Goal: Obtain resource: Download file/media

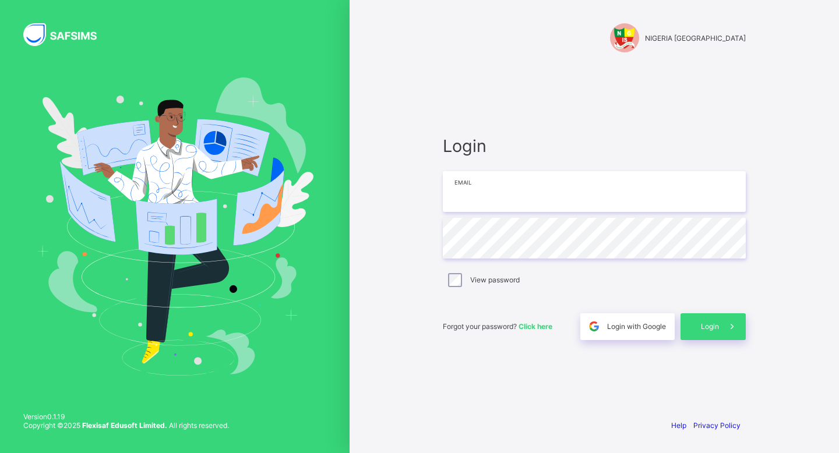
click at [561, 189] on input "email" at bounding box center [594, 191] width 303 height 41
type input "**********"
click at [736, 334] on span at bounding box center [732, 326] width 27 height 27
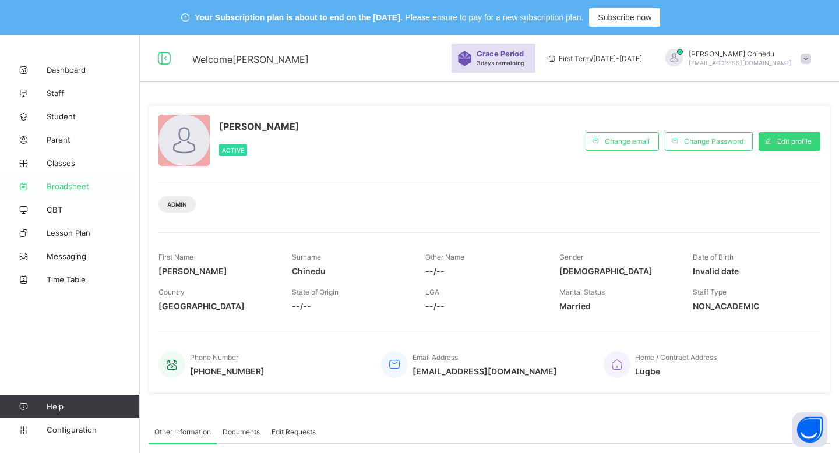
click at [87, 185] on span "Broadsheet" at bounding box center [93, 186] width 93 height 9
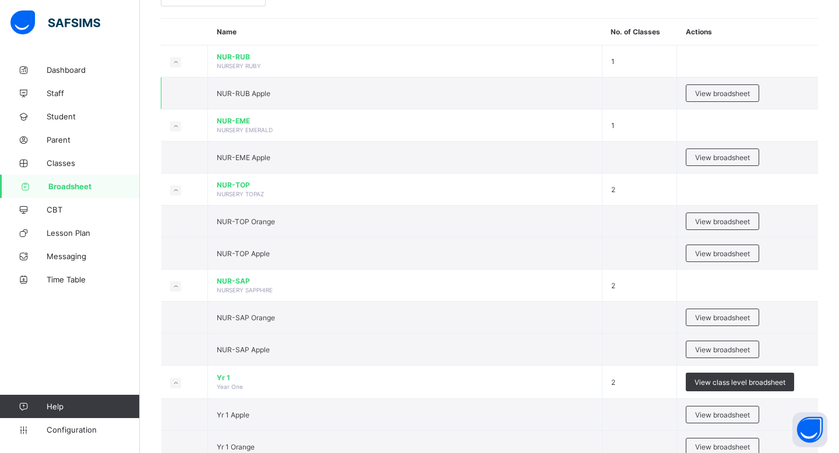
scroll to position [116, 0]
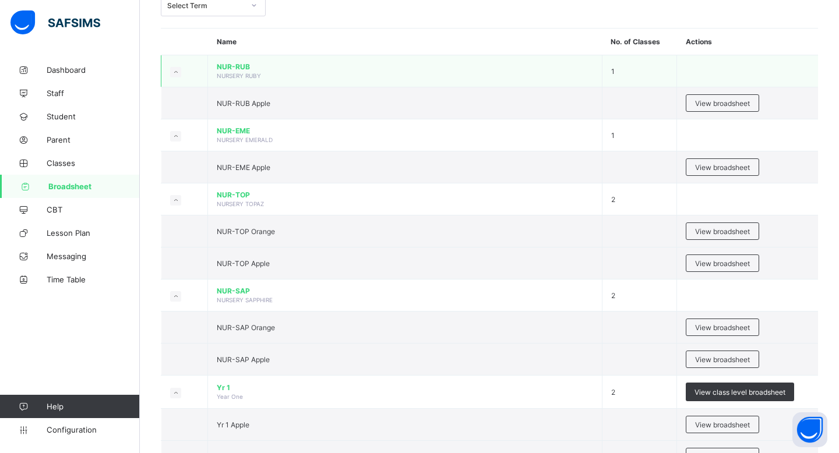
click at [176, 72] on icon at bounding box center [175, 72] width 6 height 6
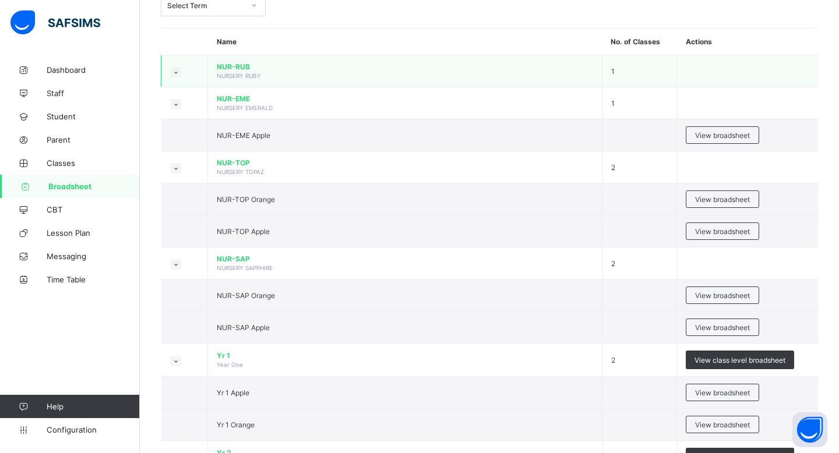
click at [175, 73] on icon at bounding box center [175, 72] width 6 height 6
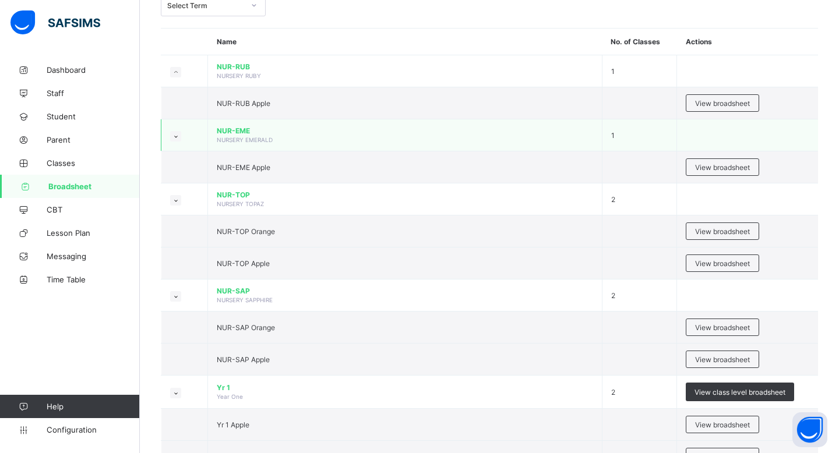
click at [296, 130] on span "NUR-EME" at bounding box center [405, 130] width 376 height 9
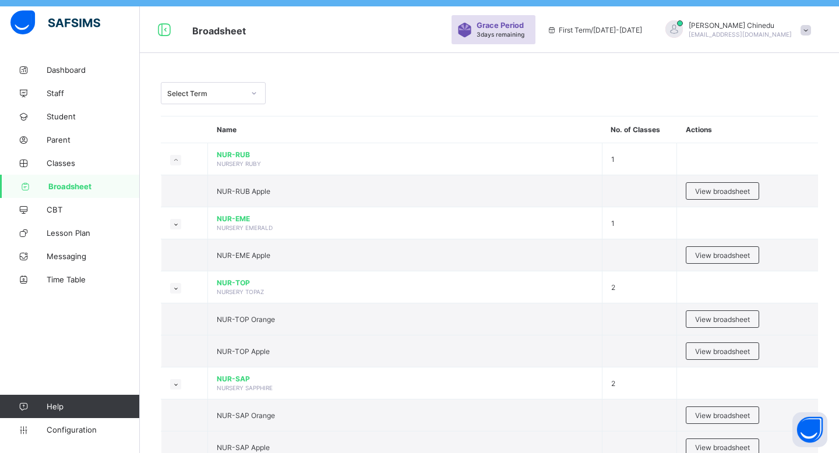
scroll to position [27, 0]
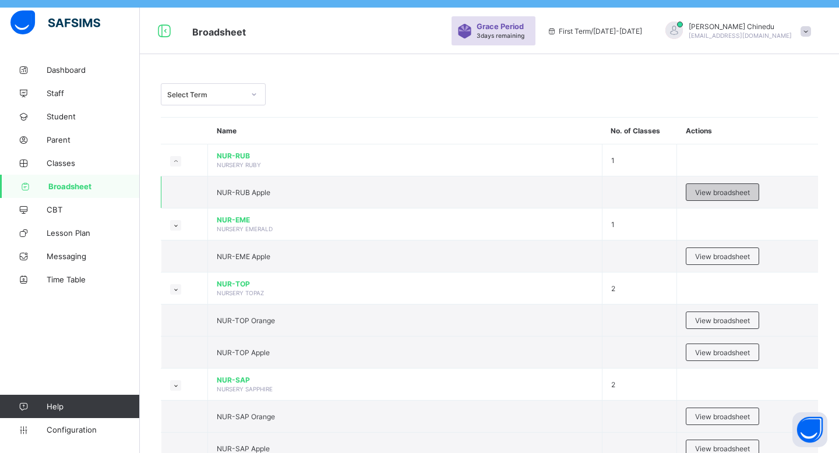
click at [747, 188] on span "View broadsheet" at bounding box center [722, 192] width 55 height 9
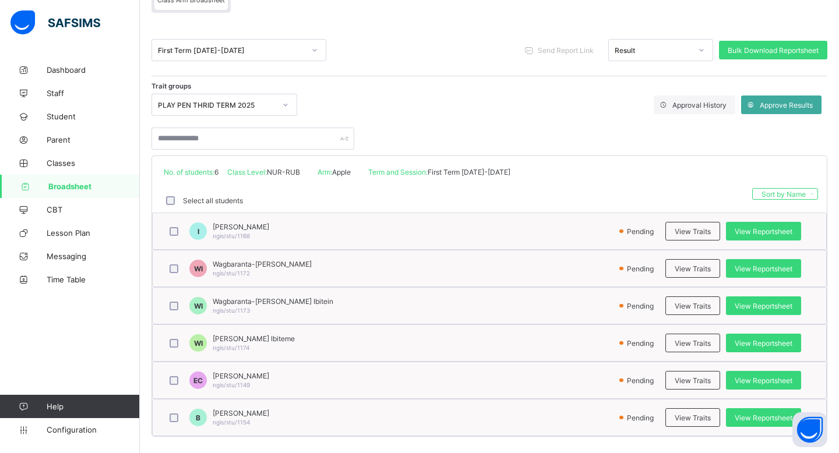
scroll to position [162, 0]
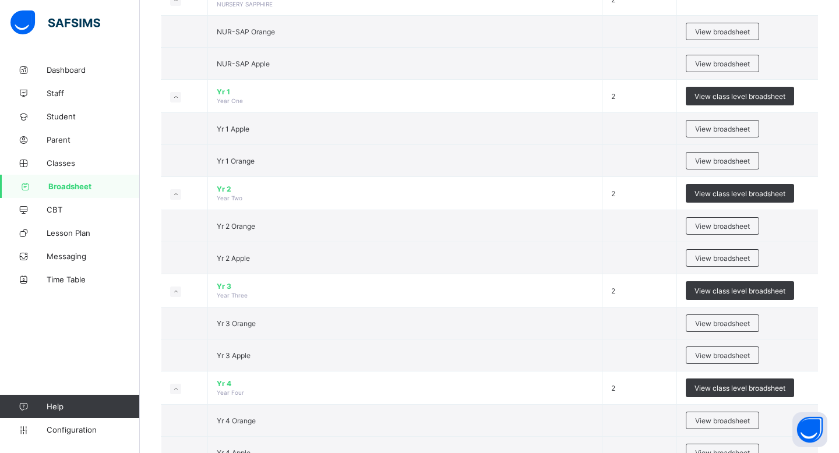
scroll to position [424, 0]
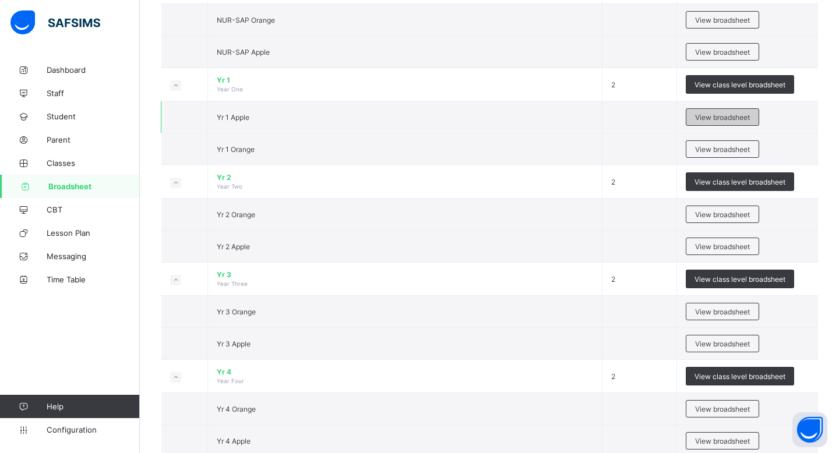
click at [726, 115] on span "View broadsheet" at bounding box center [722, 117] width 55 height 9
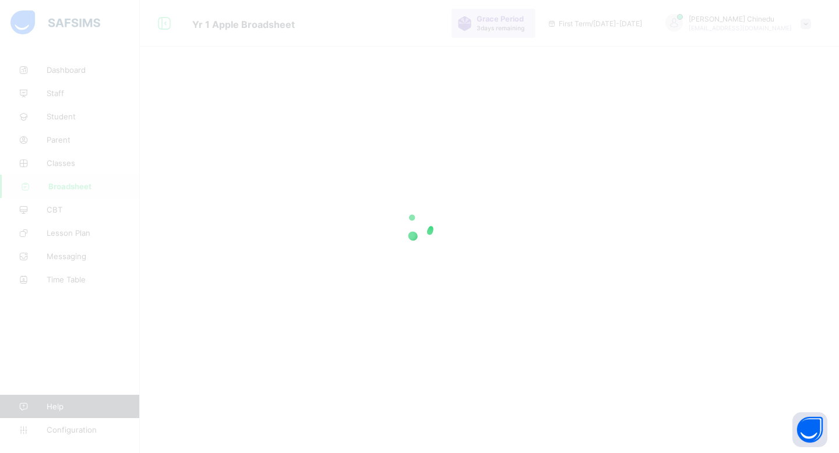
scroll to position [45, 0]
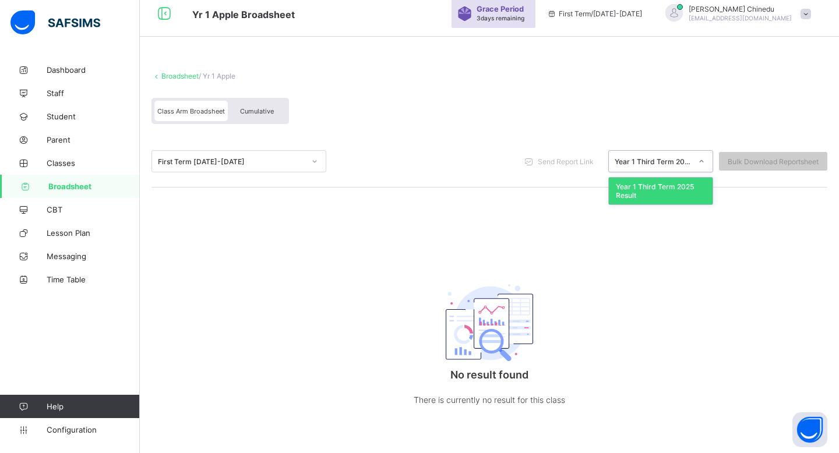
click at [688, 159] on div "Year 1 Third Term 2025 Result" at bounding box center [653, 161] width 77 height 9
click at [669, 193] on div "Year 1 Third Term 2025 Result" at bounding box center [661, 191] width 104 height 27
click at [310, 165] on div at bounding box center [315, 161] width 20 height 19
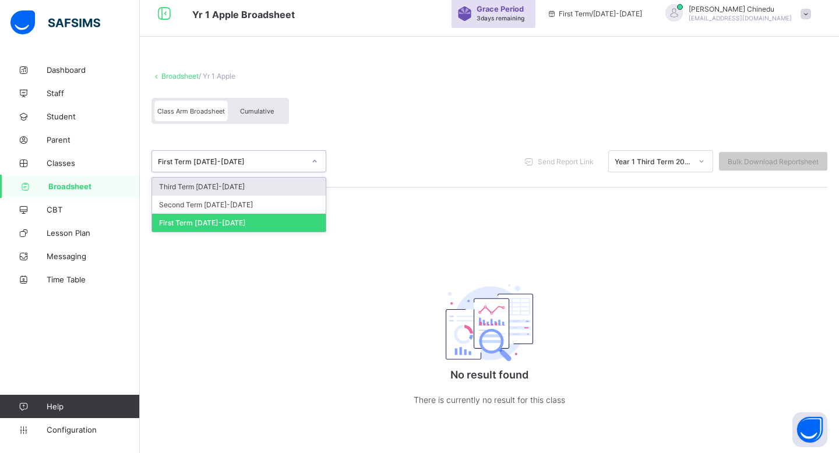
click at [299, 178] on div "Third Term [DATE]-[DATE]" at bounding box center [239, 187] width 174 height 18
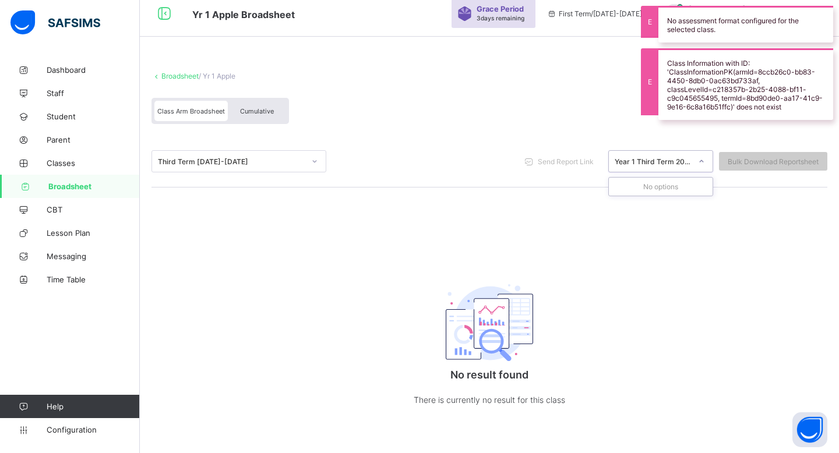
click at [644, 167] on div "Year 1 Third Term 2025 Result" at bounding box center [650, 161] width 82 height 16
click at [643, 165] on div "Year 1 Third Term 2025 Result" at bounding box center [650, 161] width 82 height 16
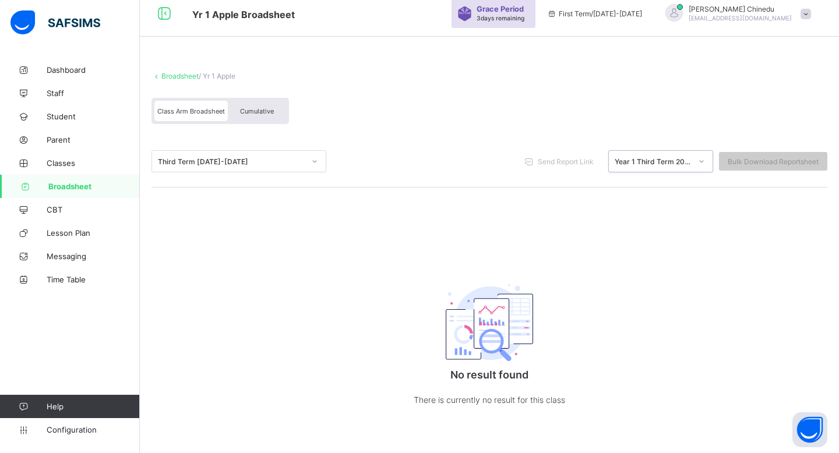
click at [271, 114] on div "Cumulative" at bounding box center [257, 111] width 58 height 20
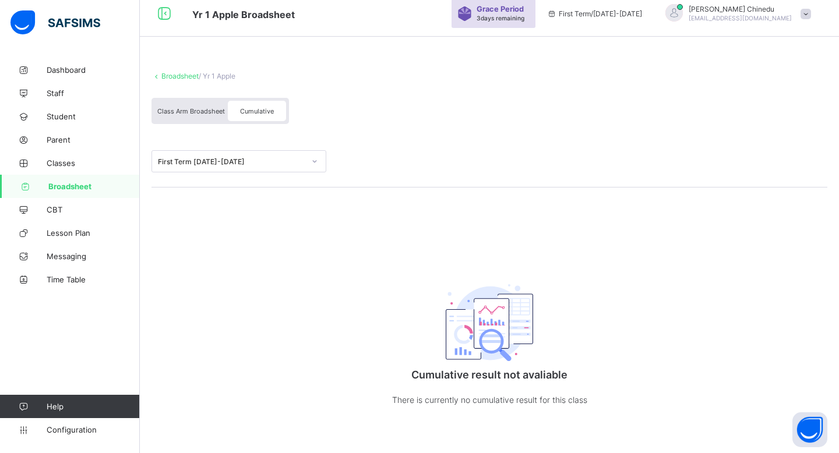
click at [202, 114] on div "Class Arm Broadsheet" at bounding box center [190, 111] width 73 height 20
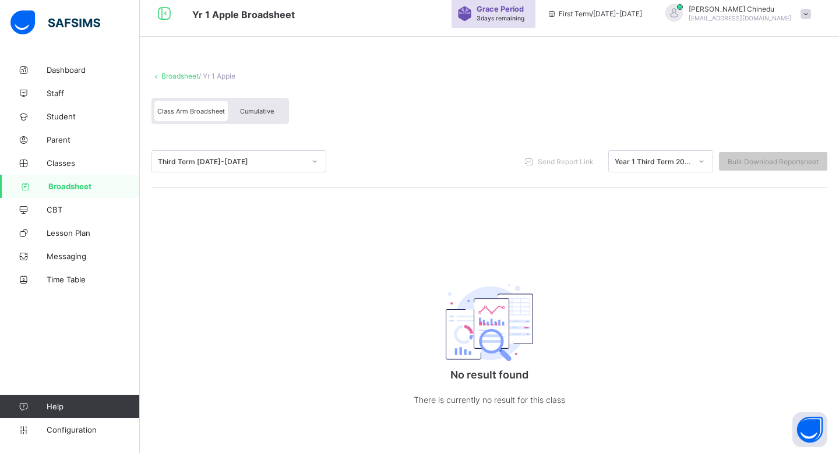
click at [298, 166] on div "Third Term [DATE]-[DATE]" at bounding box center [227, 161] width 151 height 16
click at [652, 160] on div "Year 1 Third Term 2025 Result" at bounding box center [653, 161] width 77 height 9
click at [700, 161] on icon at bounding box center [701, 162] width 7 height 12
click at [272, 158] on div "Third Term [DATE]-[DATE]" at bounding box center [231, 161] width 147 height 9
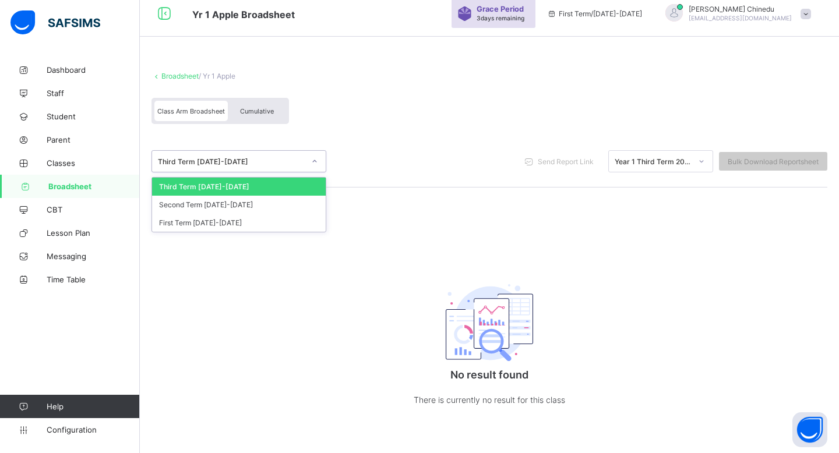
click at [253, 165] on div "Third Term [DATE]-[DATE]" at bounding box center [227, 161] width 151 height 16
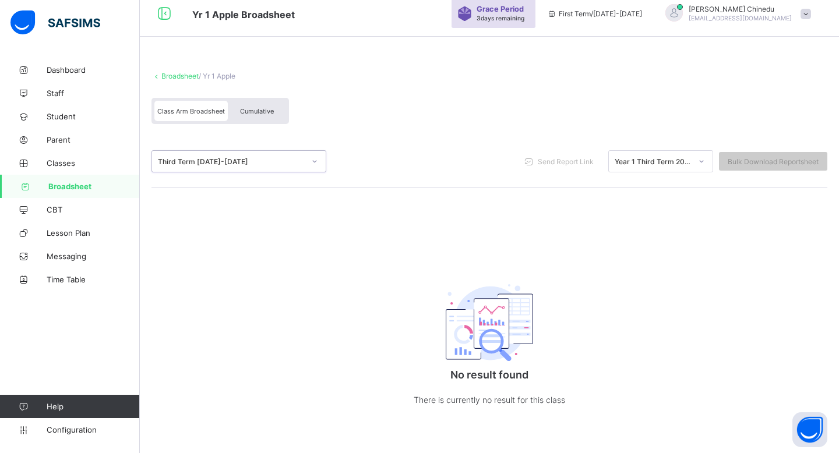
click at [805, 8] on div "[PERSON_NAME] [EMAIL_ADDRESS][DOMAIN_NAME]" at bounding box center [735, 13] width 163 height 19
click at [805, 9] on span at bounding box center [805, 14] width 10 height 10
click at [667, 162] on div "Year 1 Third Term 2025 Result" at bounding box center [653, 161] width 77 height 9
click at [674, 161] on div "Year 1 Third Term 2025 Result" at bounding box center [653, 161] width 77 height 9
click at [280, 121] on div "Class Arm Broadsheet Cumulative" at bounding box center [219, 111] width 137 height 26
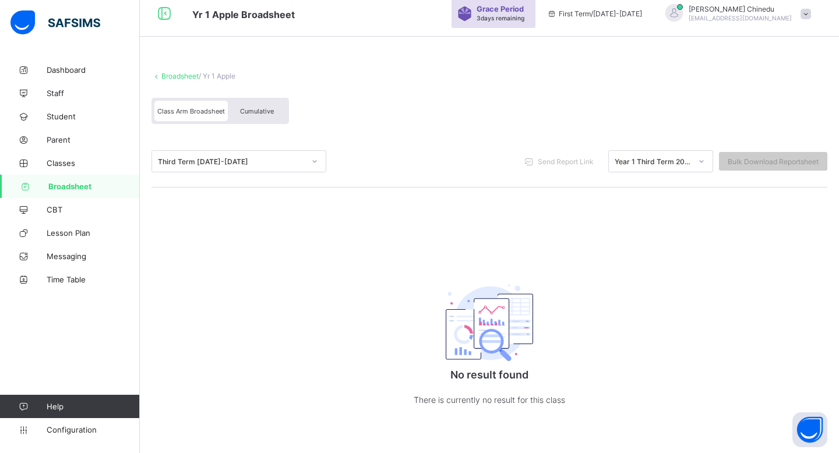
click at [264, 110] on span "Cumulative" at bounding box center [257, 111] width 34 height 8
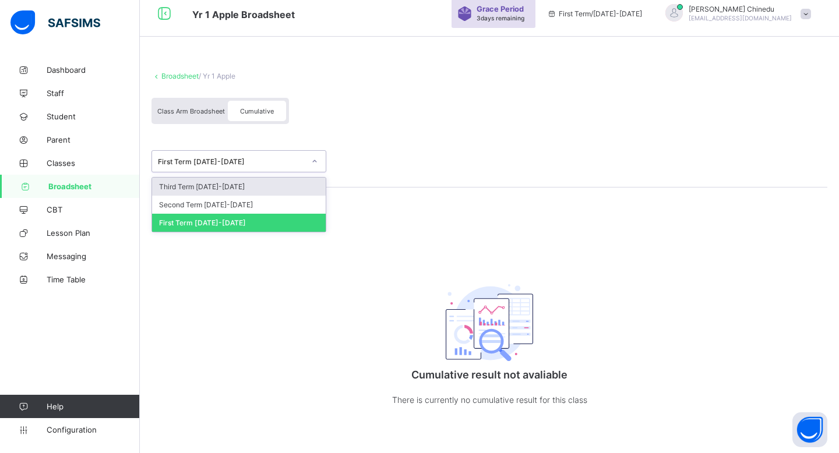
click at [254, 158] on div "First Term [DATE]-[DATE]" at bounding box center [231, 161] width 147 height 9
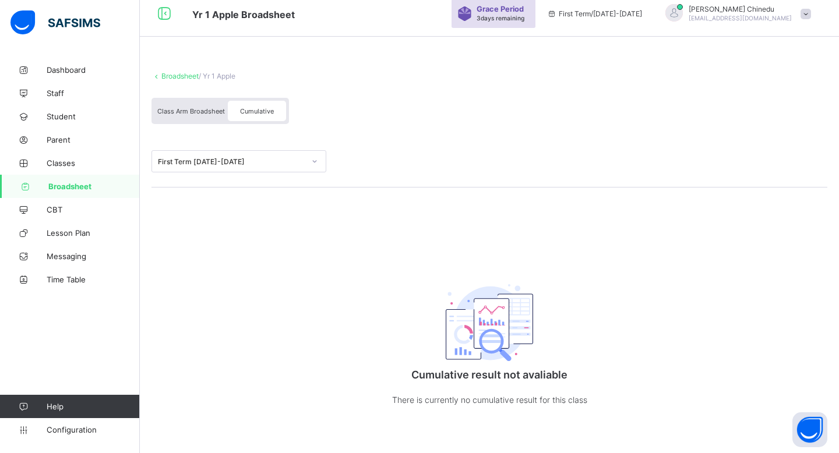
click at [189, 98] on div "Class Arm Broadsheet Cumulative" at bounding box center [219, 111] width 137 height 26
click at [189, 112] on span "Class Arm Broadsheet" at bounding box center [191, 111] width 68 height 8
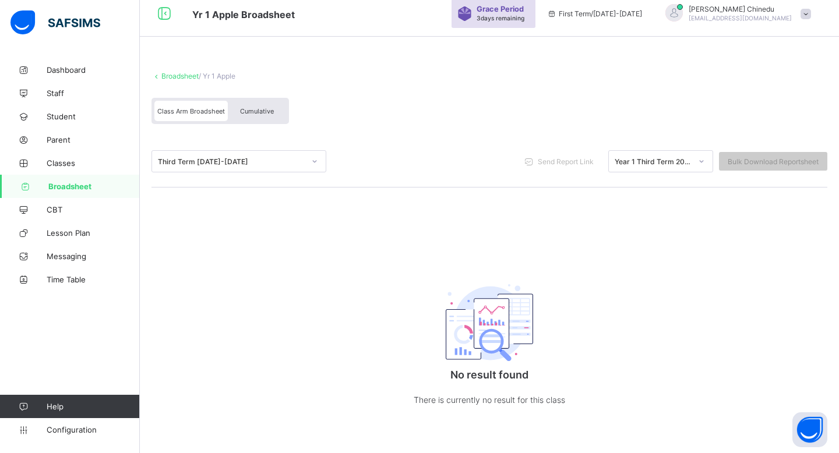
click at [250, 163] on div "Third Term [DATE]-[DATE]" at bounding box center [231, 161] width 147 height 9
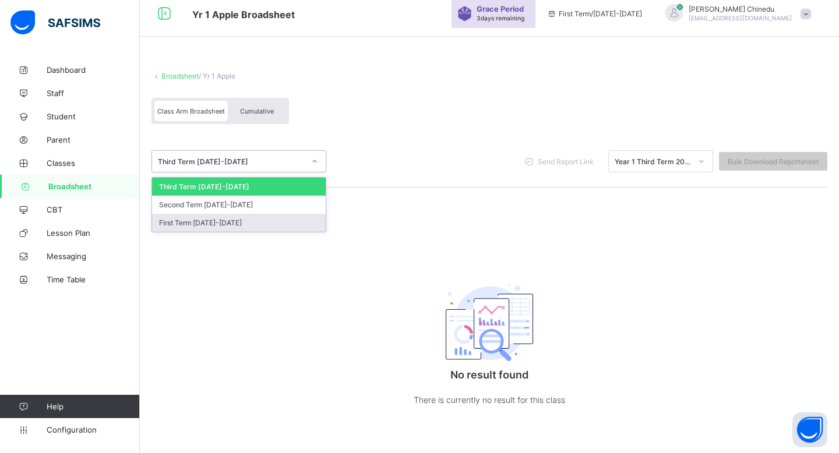
click at [292, 217] on div "First Term [DATE]-[DATE]" at bounding box center [239, 223] width 174 height 18
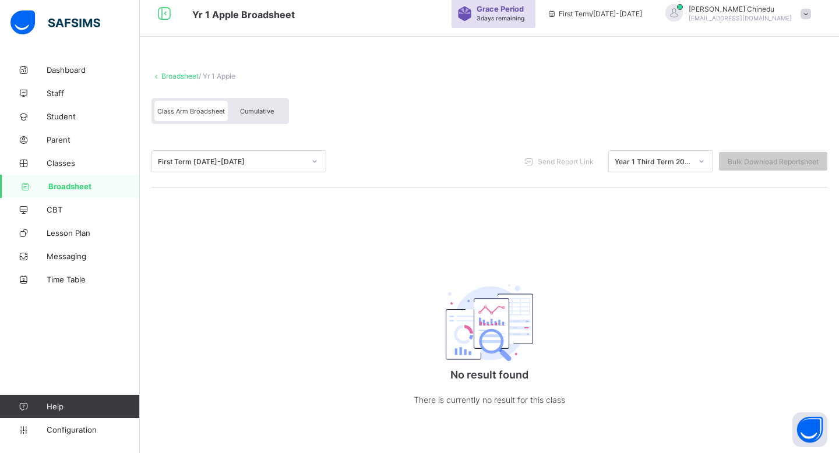
click at [190, 74] on link "Broadsheet" at bounding box center [179, 76] width 37 height 9
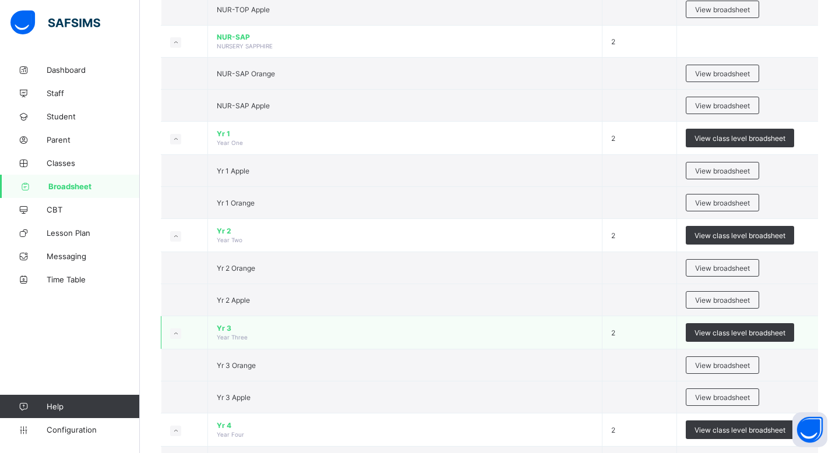
scroll to position [386, 0]
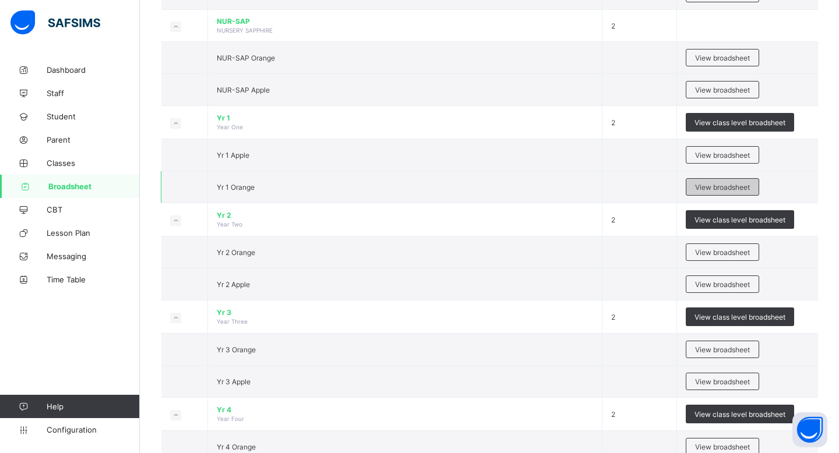
click at [735, 185] on span "View broadsheet" at bounding box center [722, 187] width 55 height 9
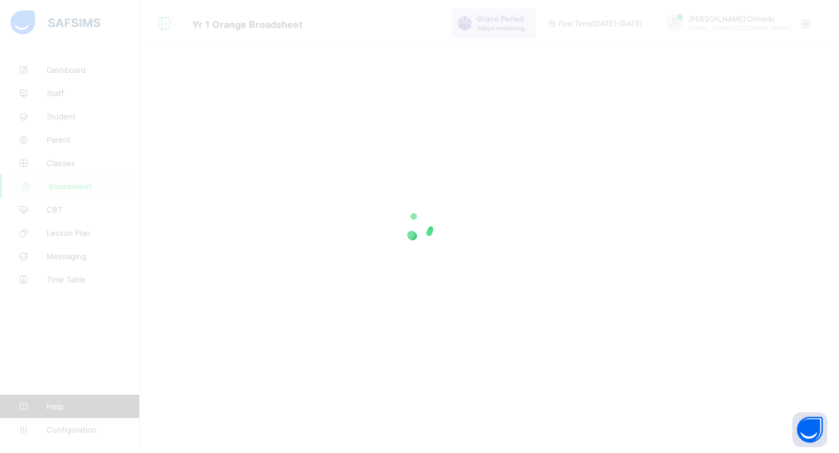
scroll to position [45, 0]
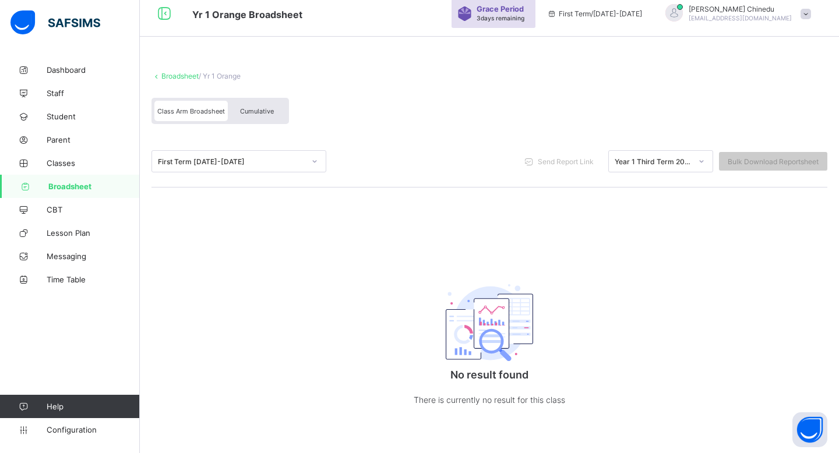
click at [628, 21] on div "First Term / [DATE]-[DATE]" at bounding box center [594, 13] width 107 height 47
click at [626, 13] on span "First Term / [DATE]-[DATE]" at bounding box center [594, 13] width 95 height 9
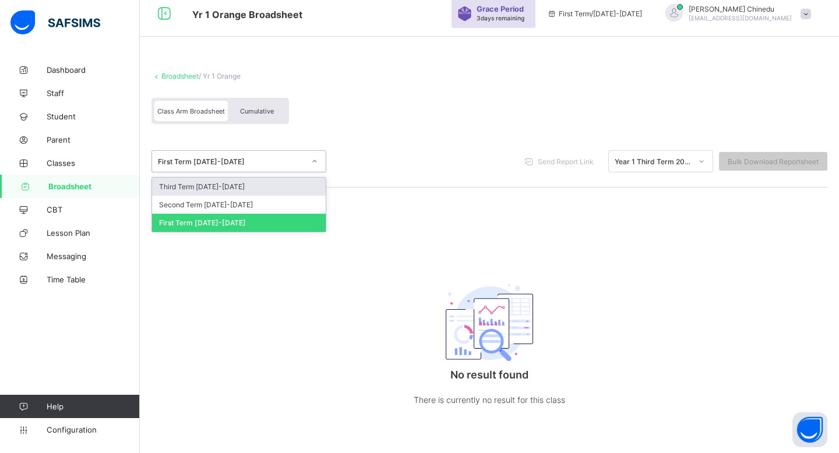
click at [315, 162] on icon at bounding box center [314, 162] width 7 height 12
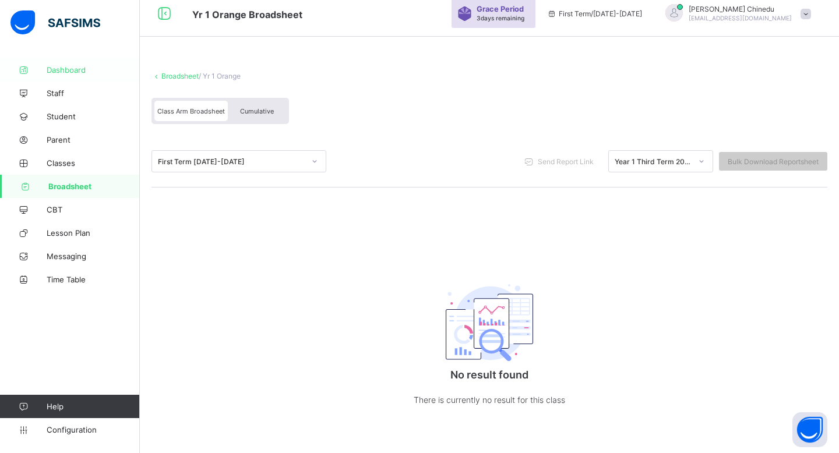
click at [105, 76] on link "Dashboard" at bounding box center [70, 69] width 140 height 23
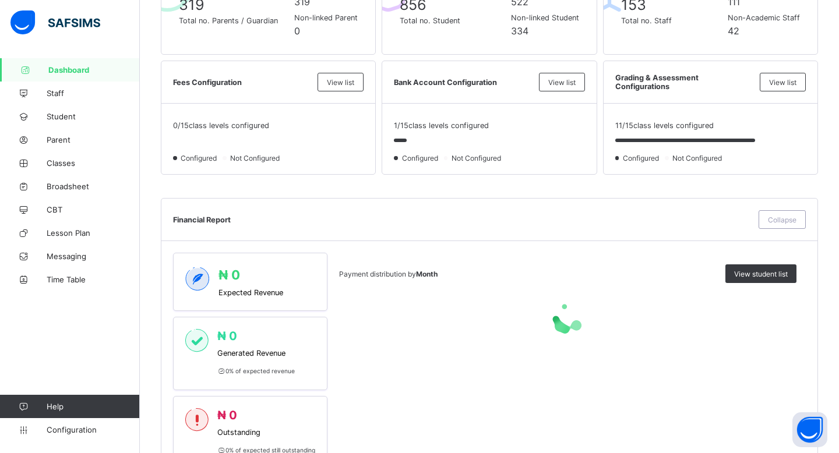
scroll to position [329, 0]
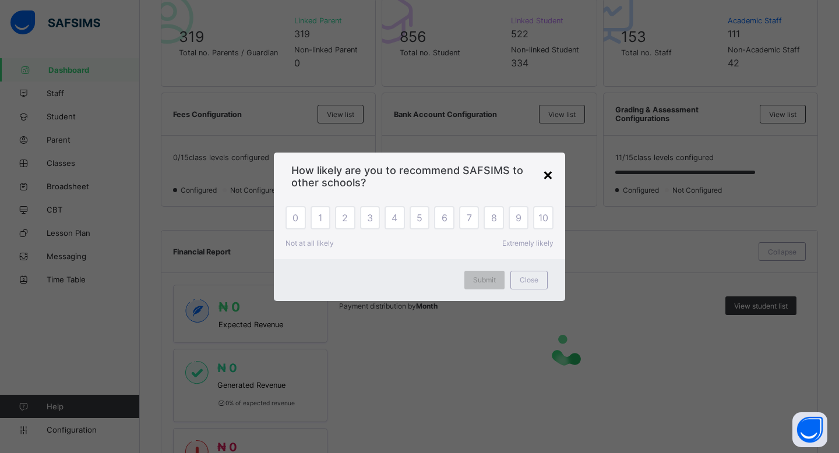
click at [552, 172] on div "×" at bounding box center [547, 174] width 11 height 20
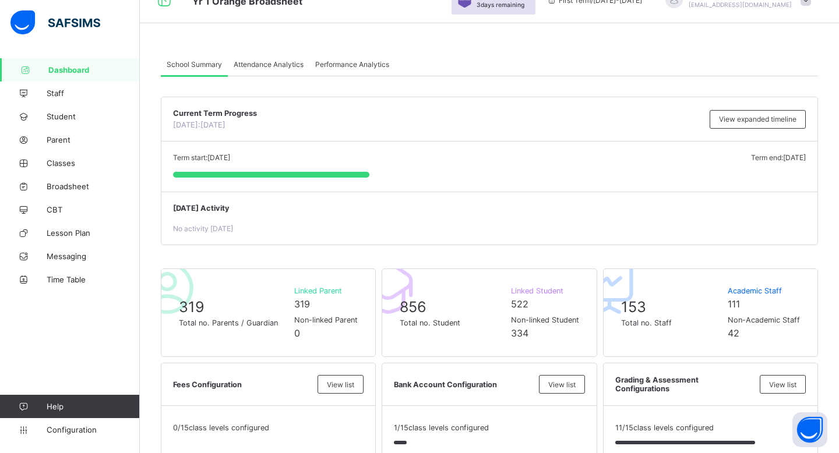
scroll to position [0, 0]
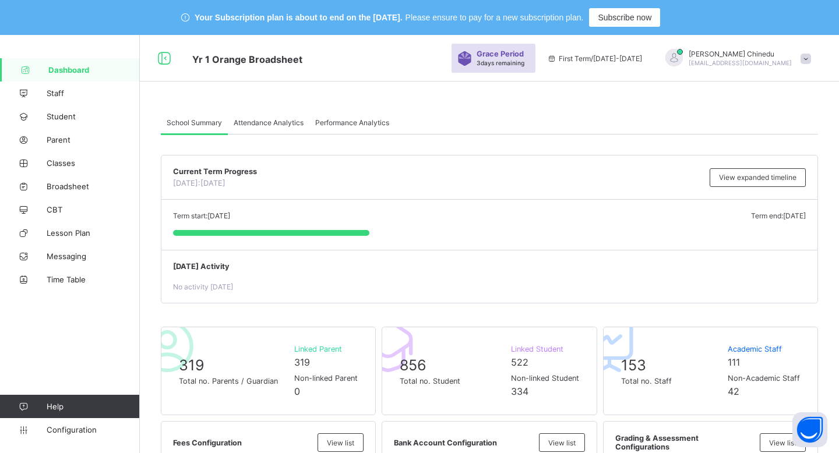
click at [352, 122] on span "Performance Analytics" at bounding box center [352, 122] width 74 height 9
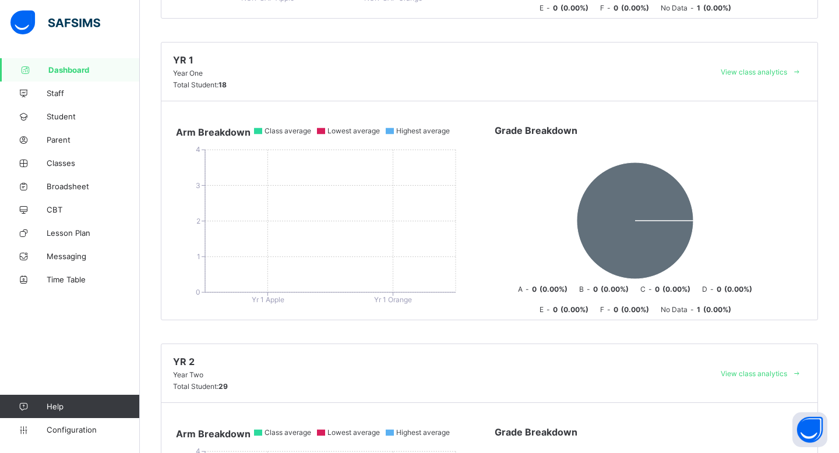
scroll to position [1383, 0]
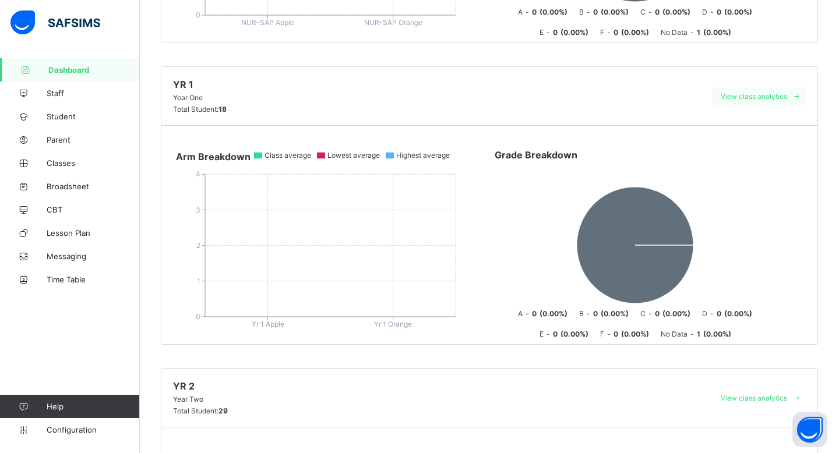
click at [776, 92] on span "View class analytics" at bounding box center [754, 96] width 66 height 9
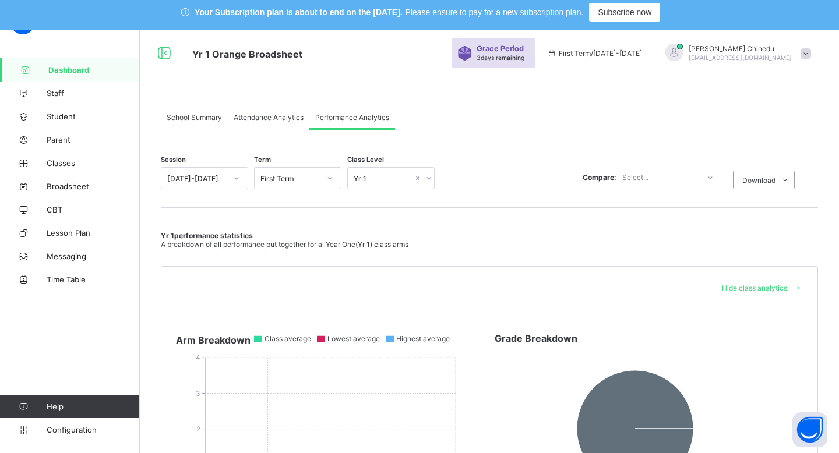
scroll to position [0, 0]
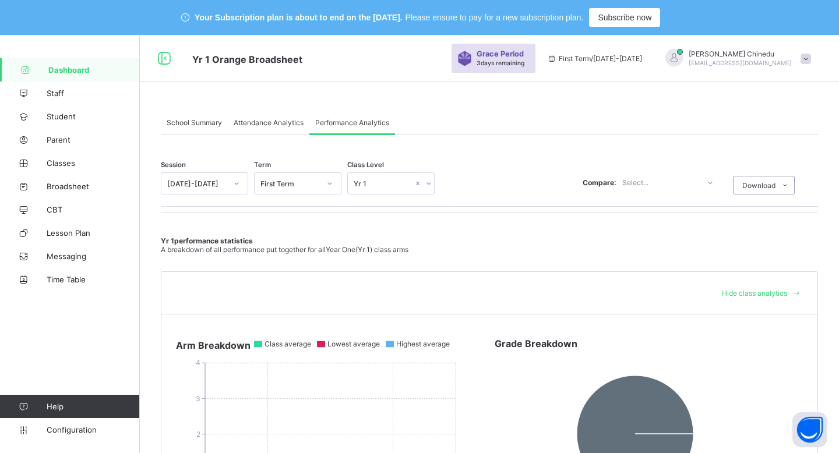
click at [187, 184] on div "[DATE]-[DATE]" at bounding box center [196, 183] width 59 height 9
click at [210, 229] on div "[DATE]-[DATE]" at bounding box center [204, 227] width 86 height 18
click at [306, 183] on div "Select..." at bounding box center [287, 183] width 64 height 16
click at [289, 243] on div "Third Term" at bounding box center [298, 245] width 86 height 18
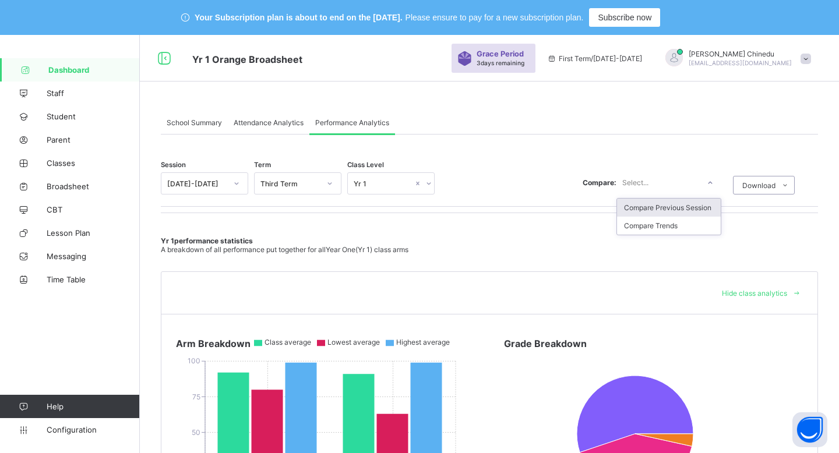
click at [682, 180] on div "Select..." at bounding box center [657, 182] width 83 height 16
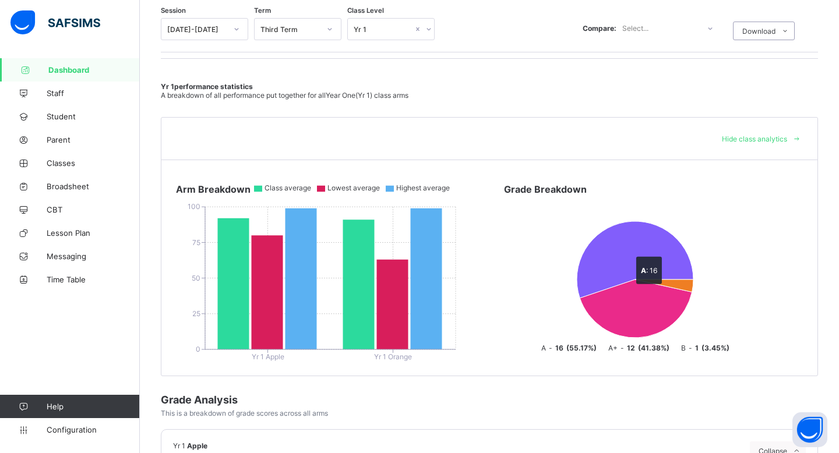
scroll to position [153, 0]
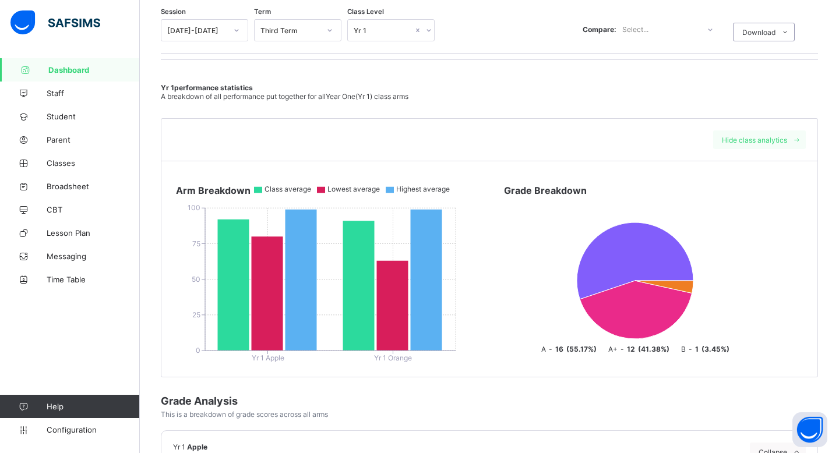
click at [765, 136] on span "Hide class analytics" at bounding box center [754, 140] width 65 height 9
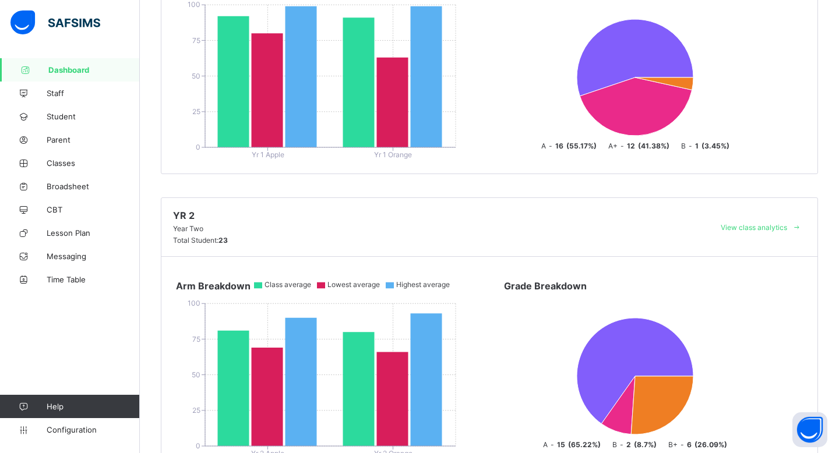
scroll to position [1557, 0]
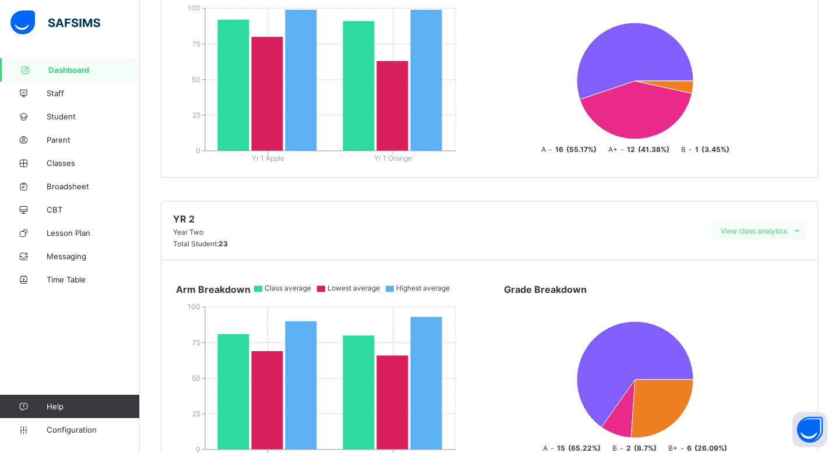
click at [765, 227] on span "View class analytics" at bounding box center [754, 231] width 66 height 9
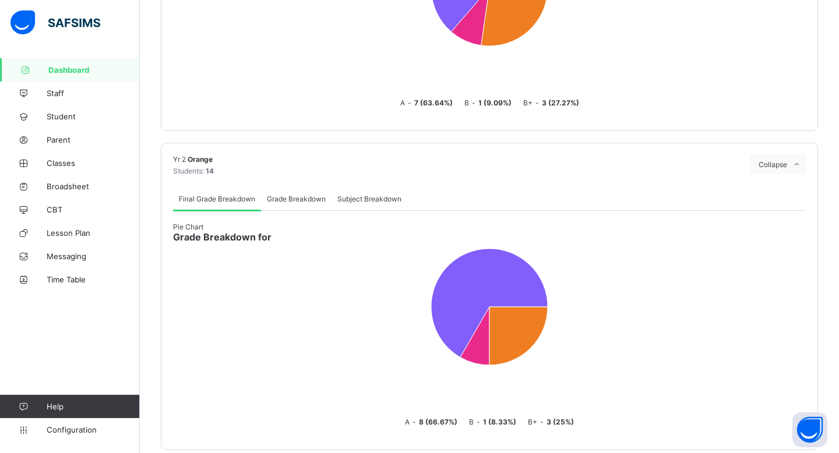
scroll to position [0, 0]
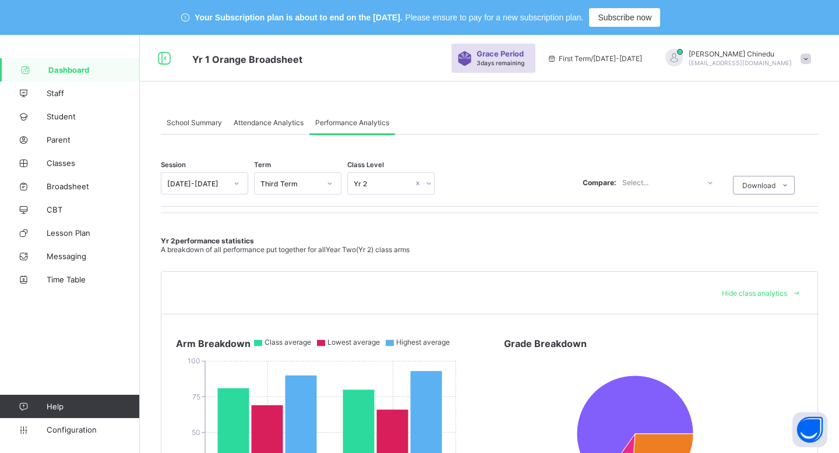
click at [637, 179] on div "Select..." at bounding box center [635, 182] width 26 height 22
click at [772, 178] on div "Download" at bounding box center [764, 185] width 62 height 19
click at [431, 180] on div at bounding box center [428, 183] width 11 height 19
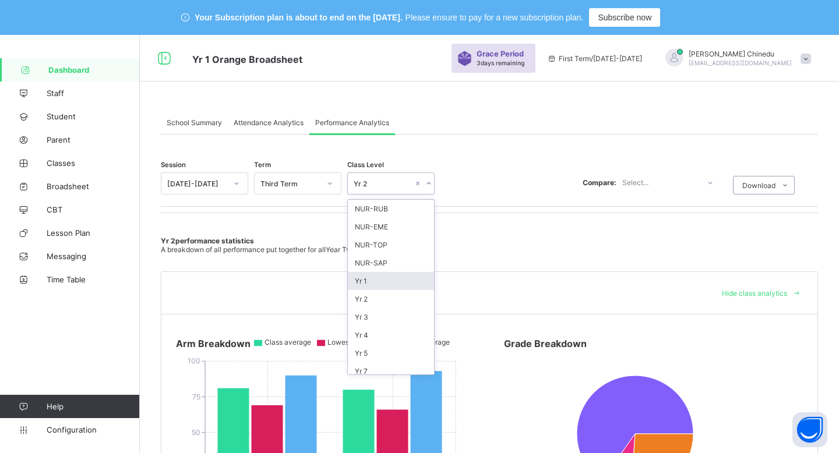
click at [384, 279] on div "Yr 1" at bounding box center [391, 281] width 86 height 18
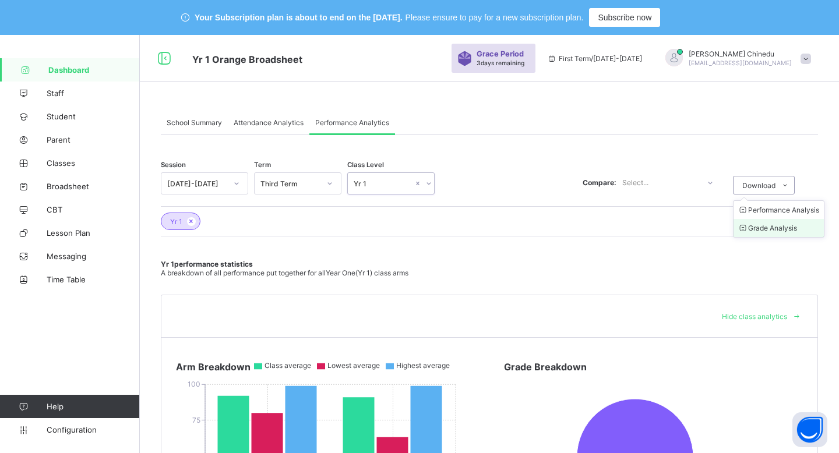
click at [775, 229] on li "Grade Analysis" at bounding box center [778, 228] width 90 height 18
click at [66, 188] on span "Broadsheet" at bounding box center [93, 186] width 93 height 9
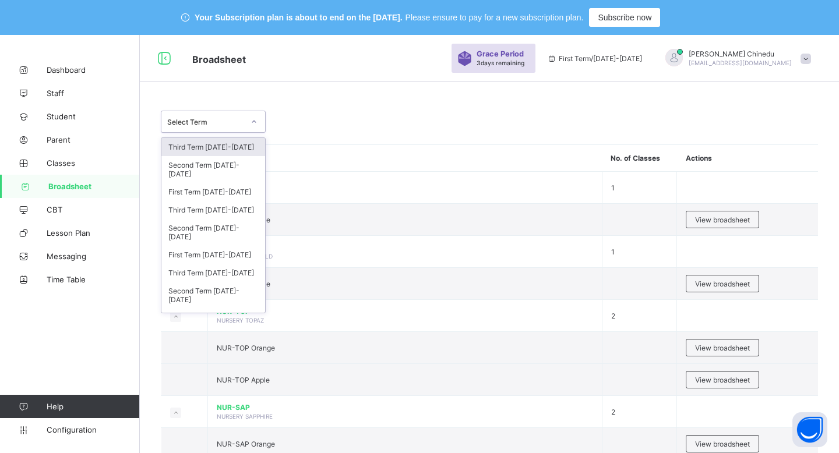
click at [223, 122] on div "Select Term" at bounding box center [205, 122] width 77 height 9
click at [196, 204] on div "Third Term [DATE]-[DATE]" at bounding box center [213, 210] width 104 height 18
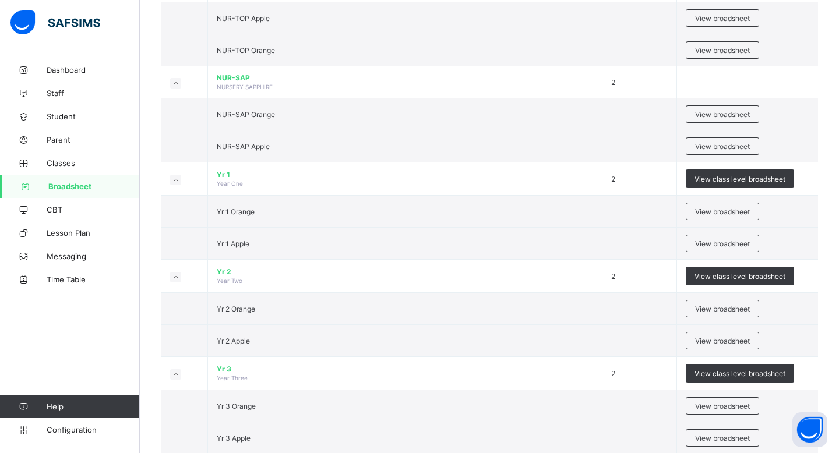
scroll to position [391, 0]
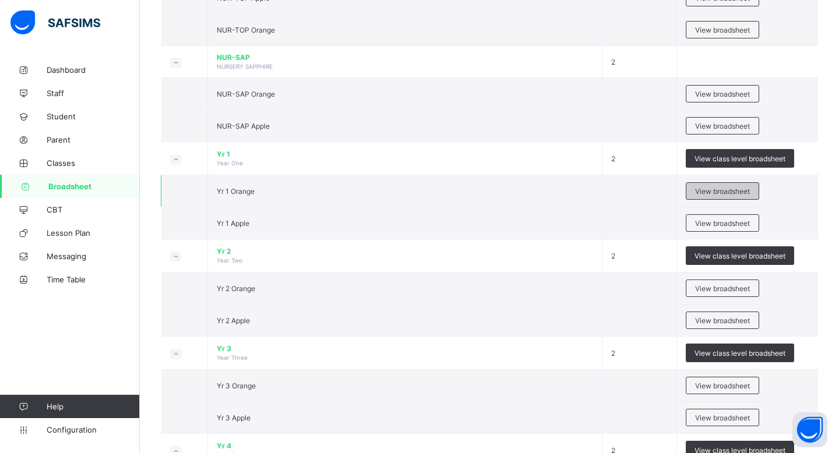
click at [708, 190] on span "View broadsheet" at bounding box center [722, 191] width 55 height 9
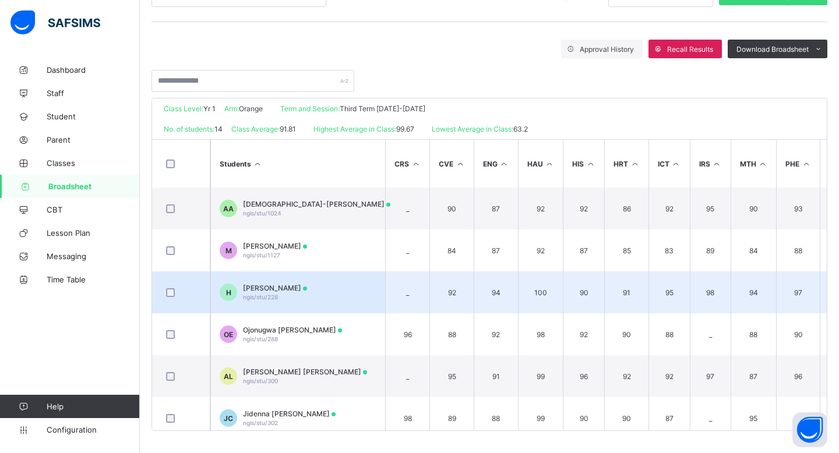
scroll to position [0, 149]
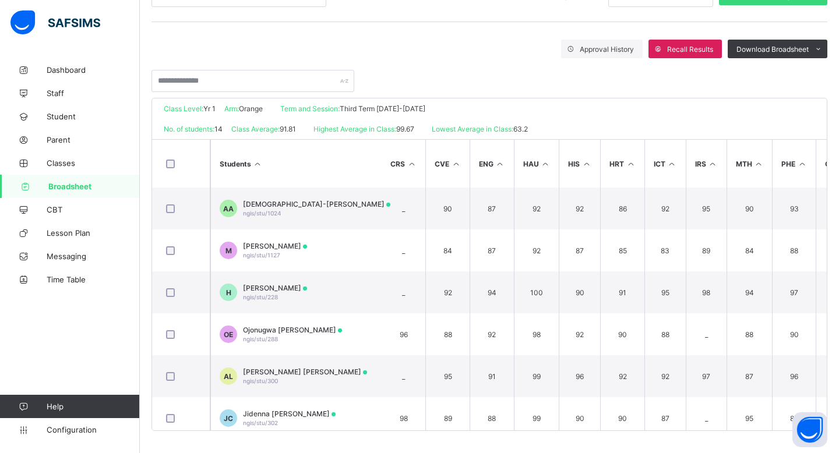
click at [547, 165] on icon at bounding box center [546, 164] width 10 height 9
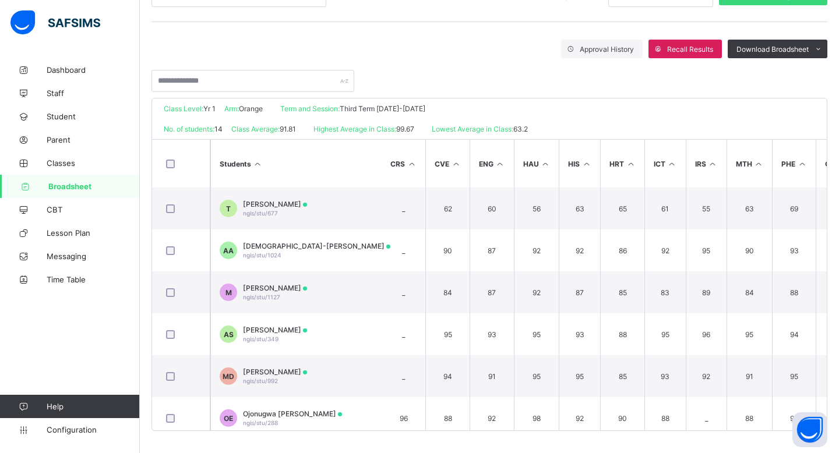
click at [546, 161] on icon at bounding box center [546, 164] width 10 height 9
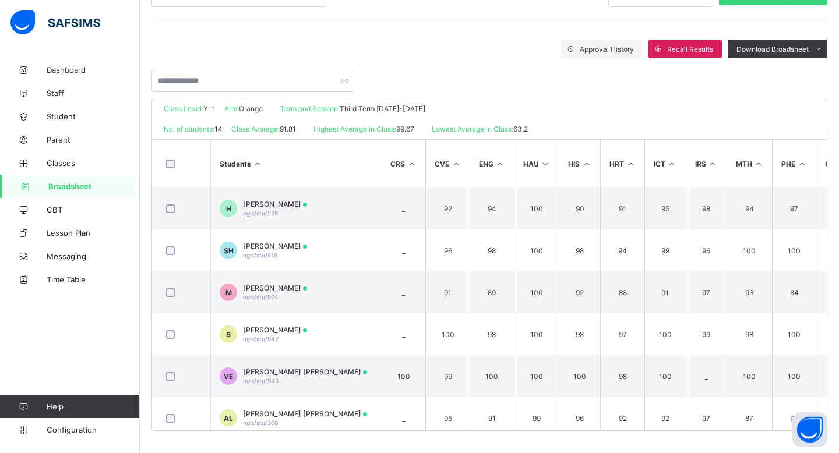
click at [546, 161] on icon at bounding box center [546, 164] width 10 height 9
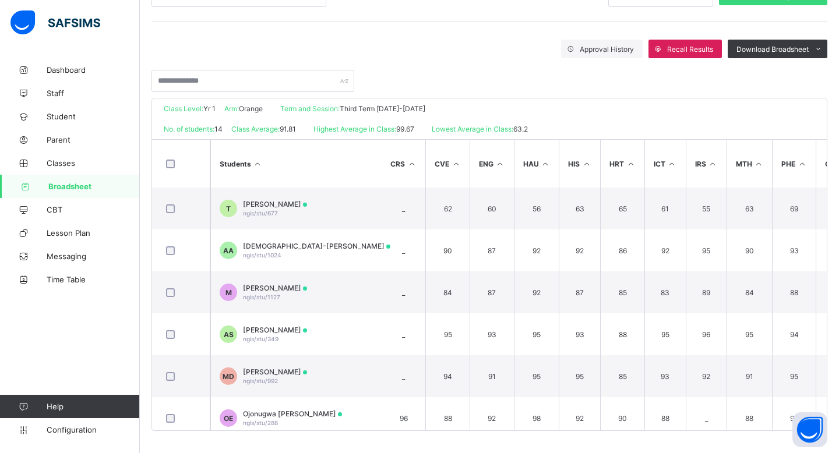
click at [546, 161] on icon at bounding box center [546, 164] width 10 height 9
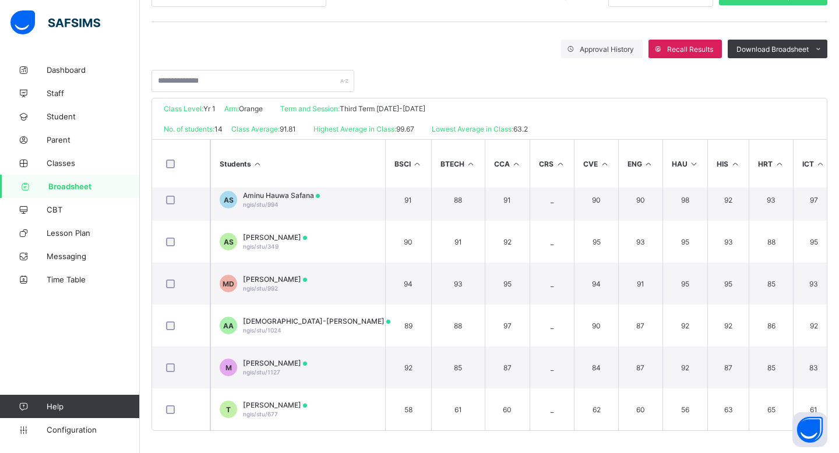
scroll to position [0, 0]
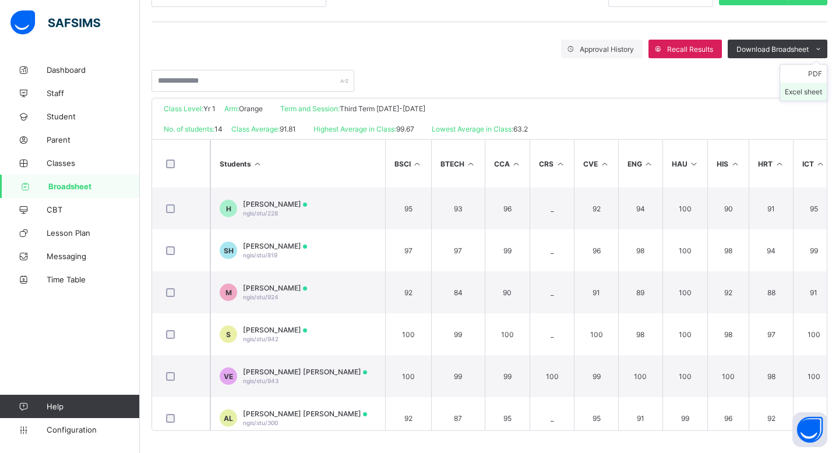
click at [793, 87] on li "Excel sheet" at bounding box center [803, 92] width 47 height 18
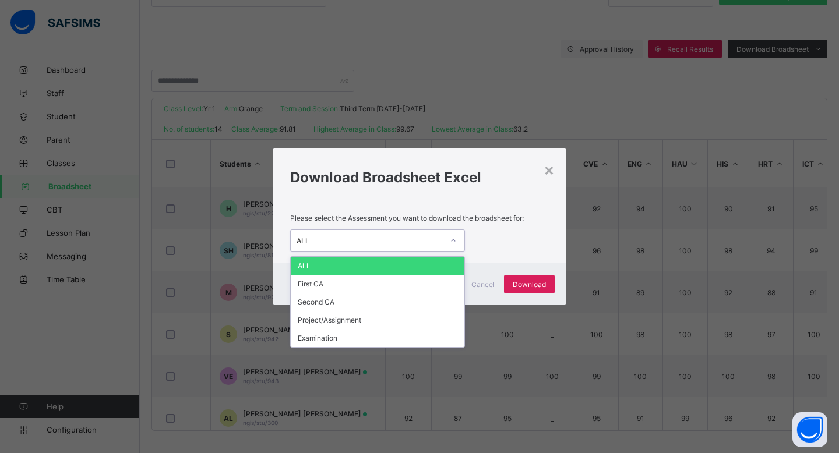
click at [415, 241] on div "ALL" at bounding box center [369, 240] width 147 height 9
click at [491, 239] on div "option ALL focused, 1 of 5. 5 results available. Use Up and Down to choose opti…" at bounding box center [419, 240] width 259 height 22
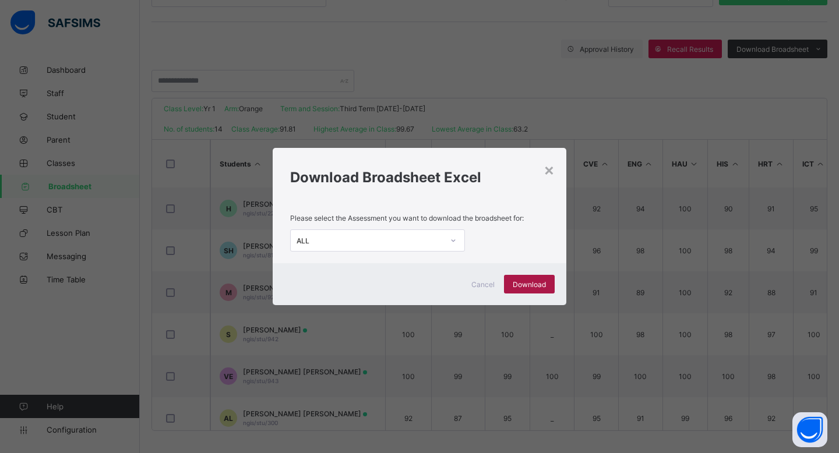
click at [532, 285] on span "Download" at bounding box center [529, 284] width 33 height 9
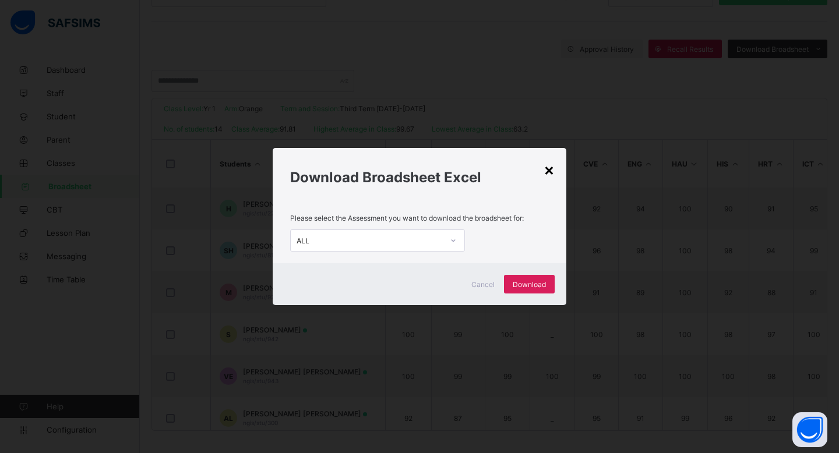
click at [546, 167] on div "×" at bounding box center [548, 170] width 11 height 20
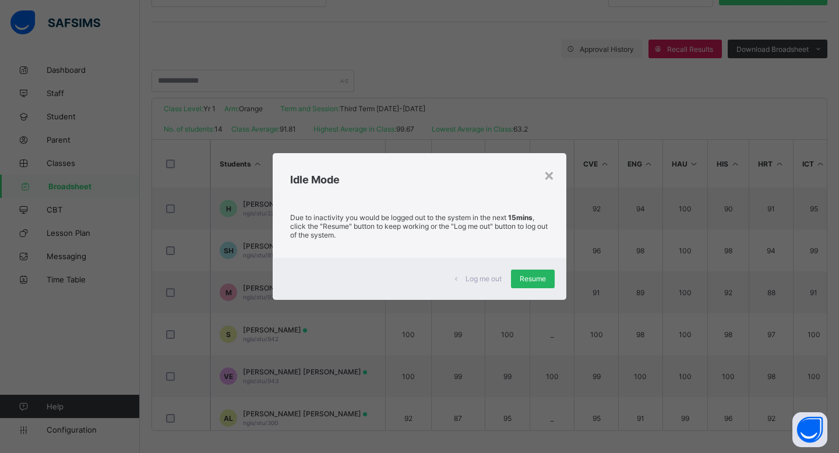
click at [535, 274] on span "Resume" at bounding box center [533, 278] width 26 height 9
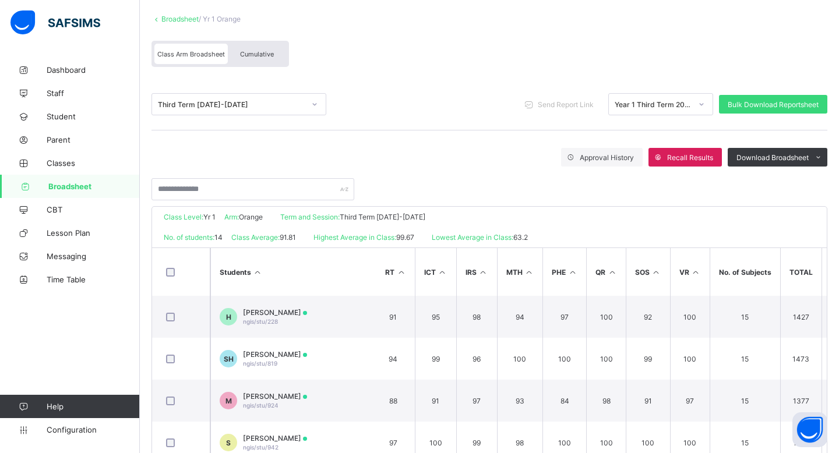
scroll to position [0, 380]
click at [673, 104] on div "Year 1 Third Term 2025 Result" at bounding box center [653, 104] width 77 height 9
click at [466, 187] on div at bounding box center [489, 184] width 676 height 34
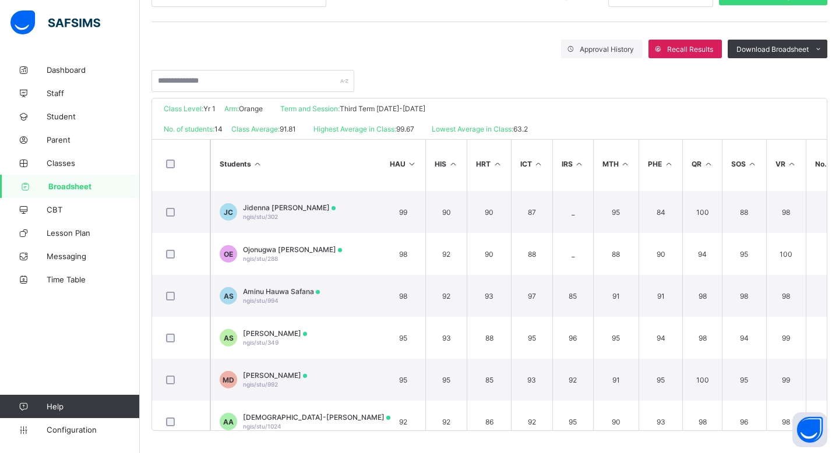
scroll to position [349, 282]
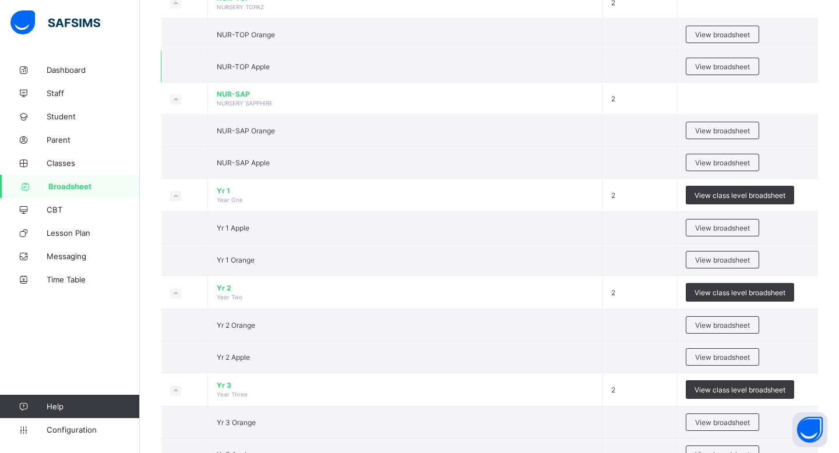
scroll to position [326, 0]
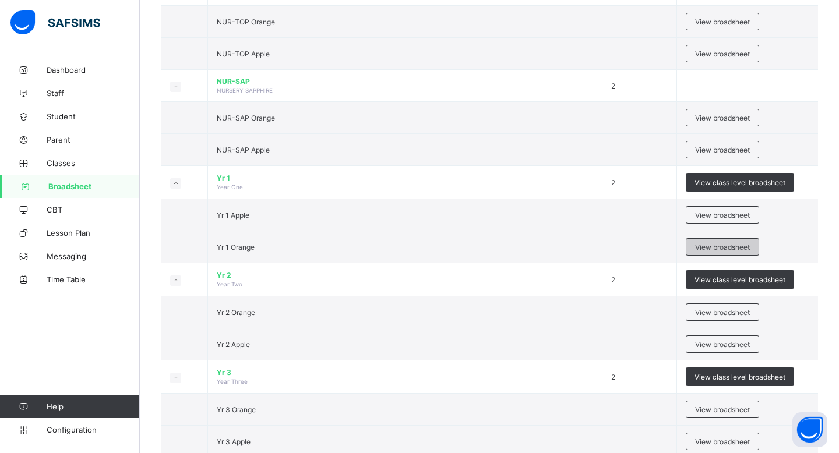
click at [719, 248] on span "View broadsheet" at bounding box center [722, 247] width 55 height 9
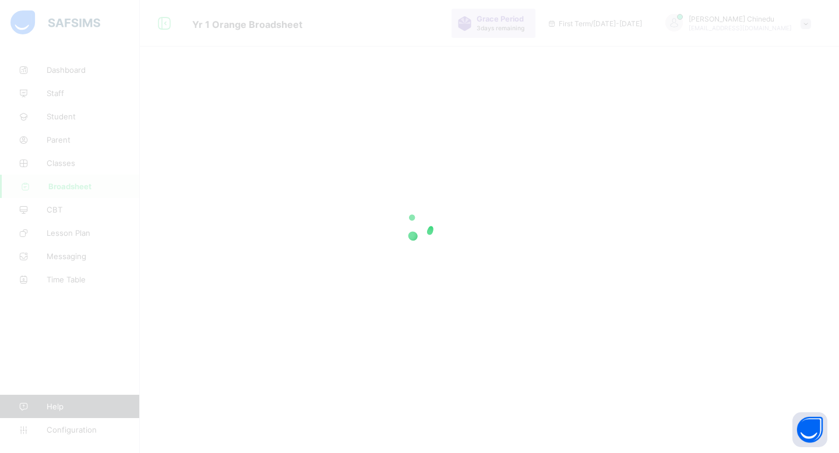
scroll to position [45, 0]
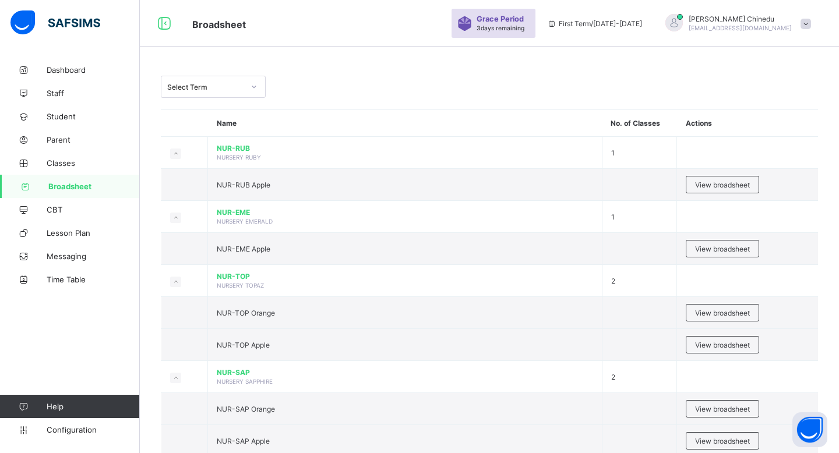
scroll to position [326, 0]
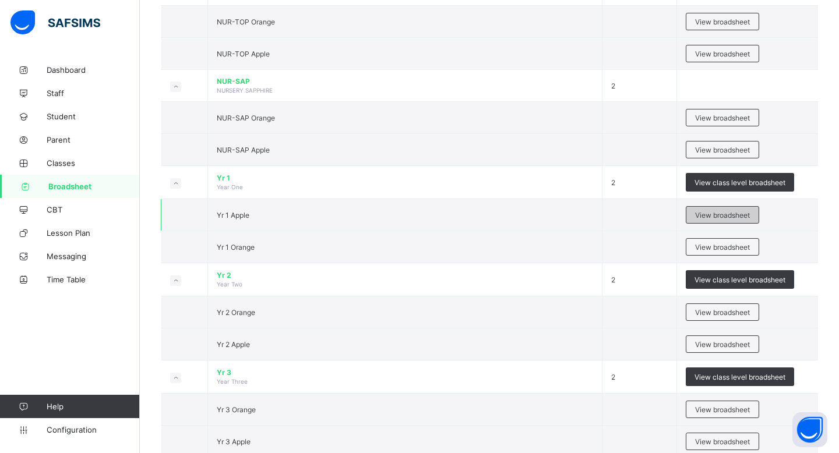
click at [714, 211] on span "View broadsheet" at bounding box center [722, 215] width 55 height 9
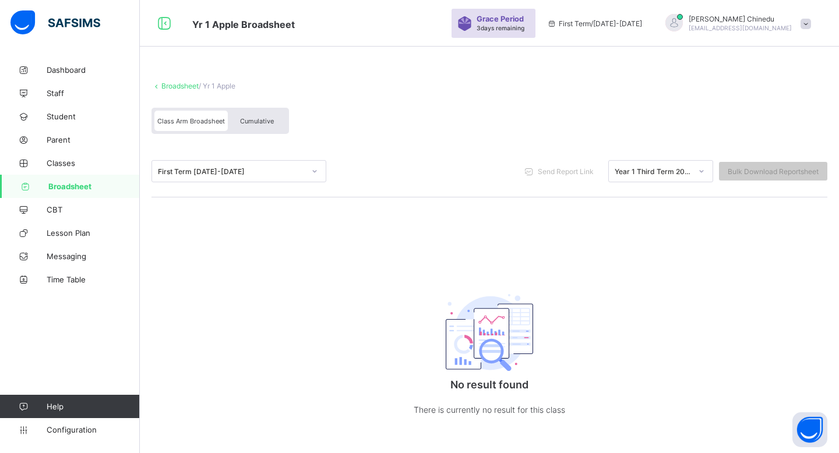
scroll to position [45, 0]
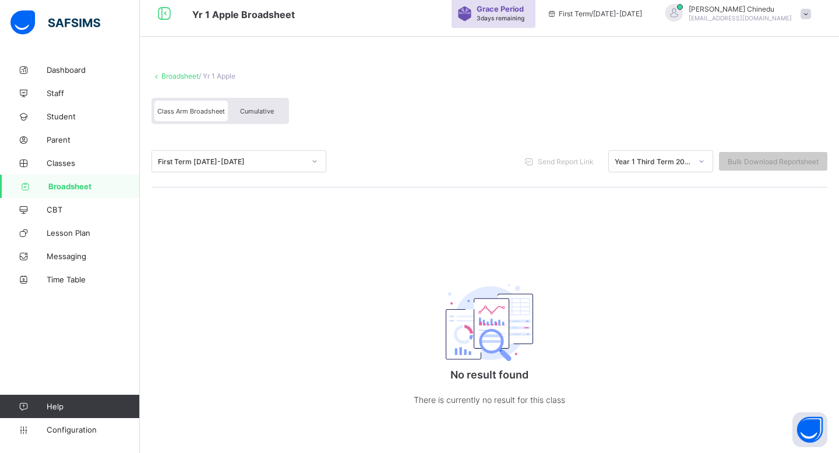
click at [259, 161] on div "First Term [DATE]-[DATE]" at bounding box center [231, 161] width 147 height 9
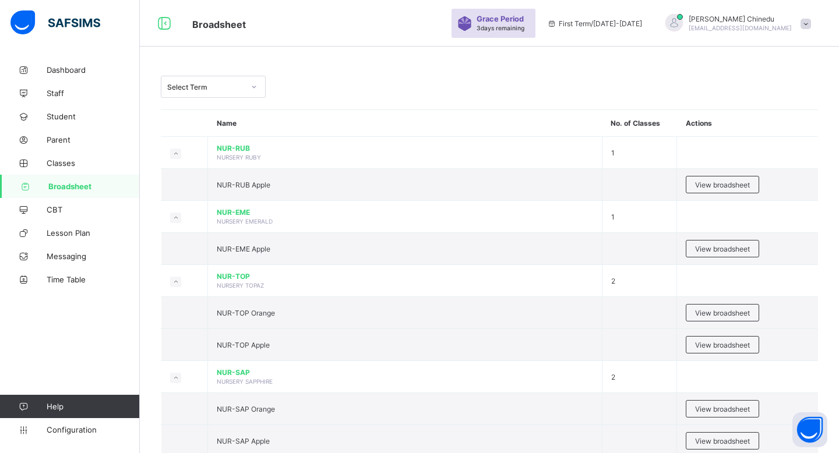
scroll to position [45, 0]
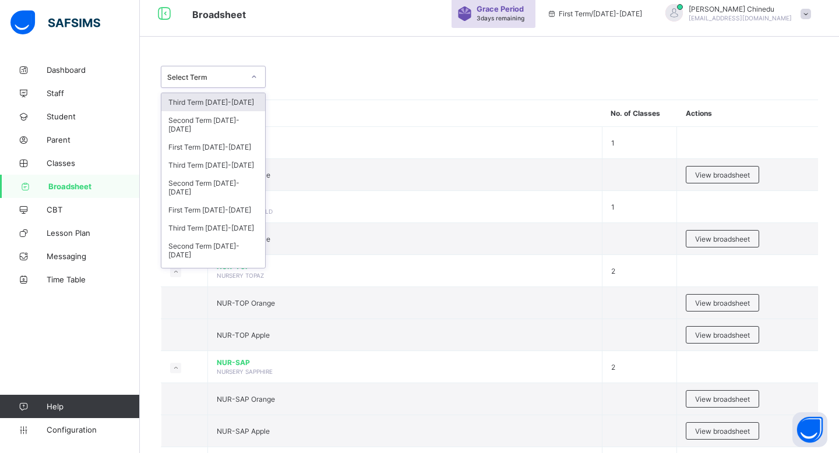
click at [191, 78] on div "Select Term" at bounding box center [205, 77] width 77 height 9
click at [230, 156] on div "Third Term [DATE]-[DATE]" at bounding box center [213, 165] width 104 height 18
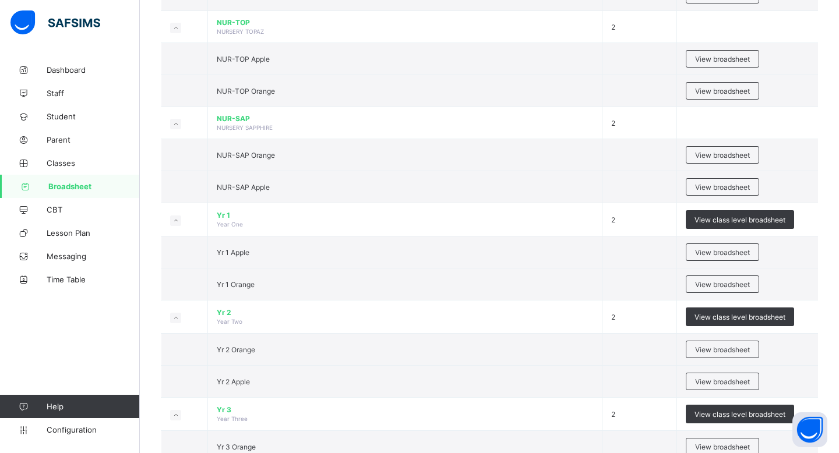
scroll to position [322, 0]
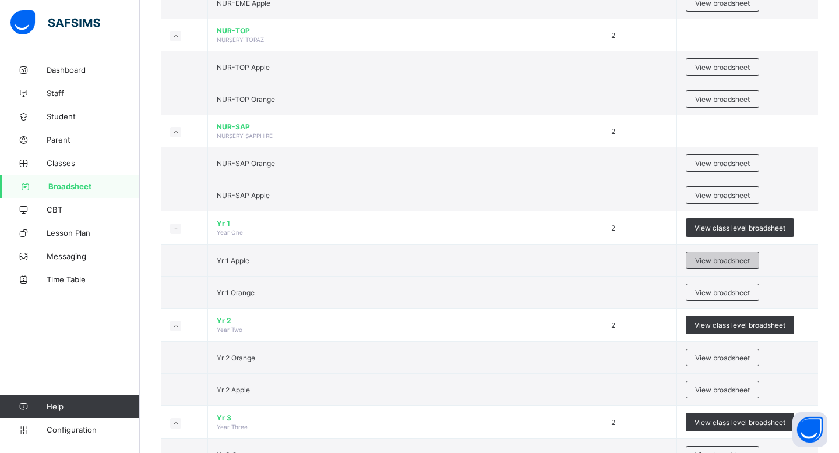
click at [728, 259] on span "View broadsheet" at bounding box center [722, 260] width 55 height 9
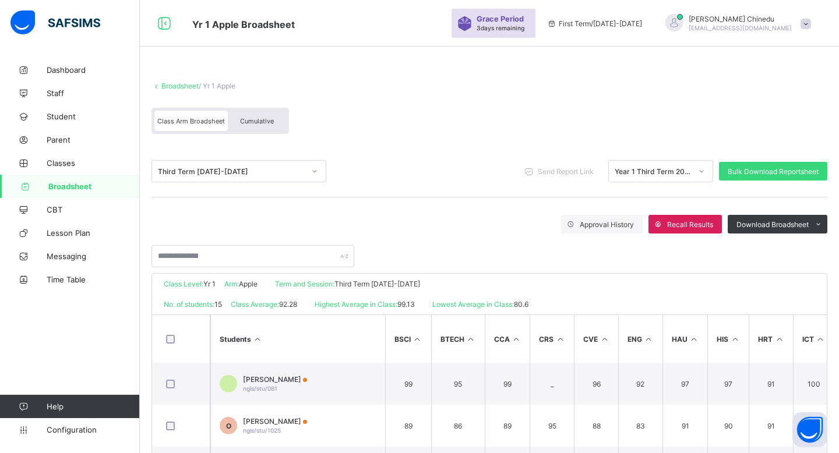
scroll to position [210, 0]
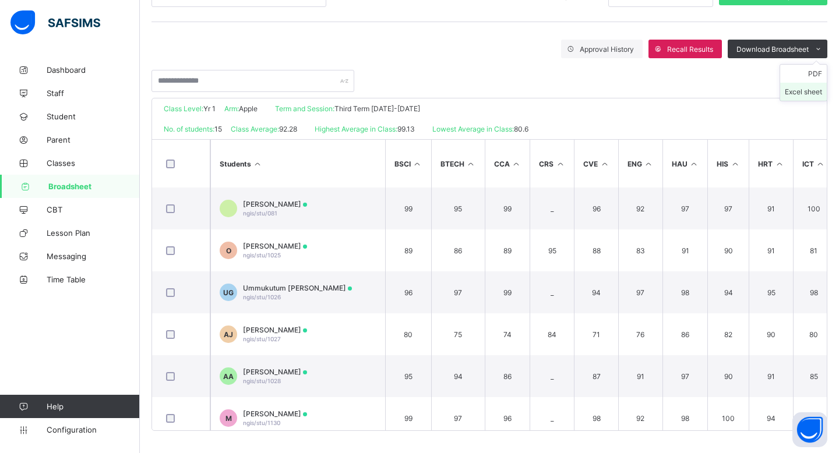
click at [795, 92] on li "Excel sheet" at bounding box center [803, 92] width 47 height 18
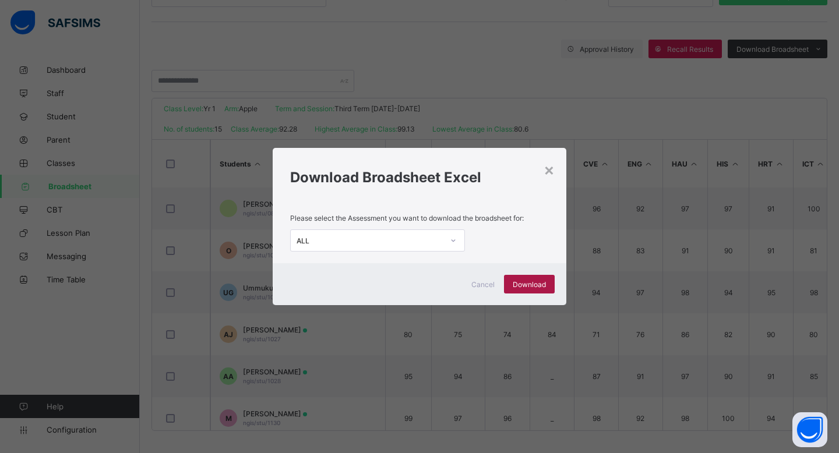
click at [538, 282] on span "Download" at bounding box center [529, 284] width 33 height 9
click at [476, 84] on div "× Download Broadsheet Excel Please select the Assessment you want to download t…" at bounding box center [419, 226] width 839 height 453
click at [552, 172] on div "×" at bounding box center [548, 170] width 11 height 20
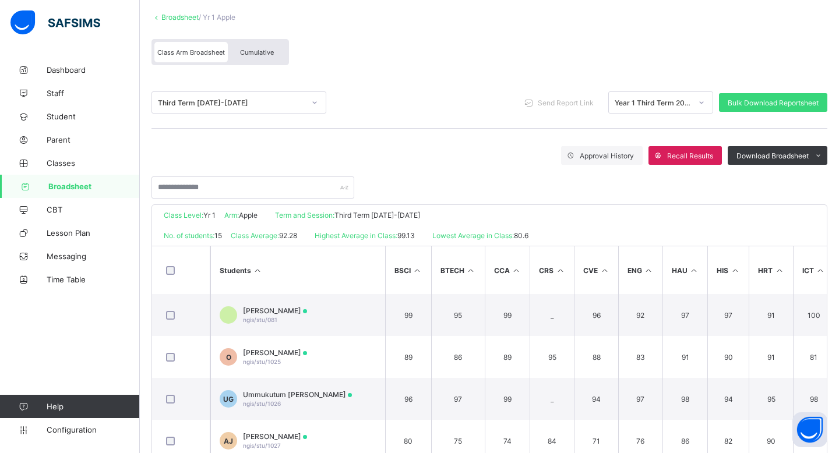
scroll to position [96, 0]
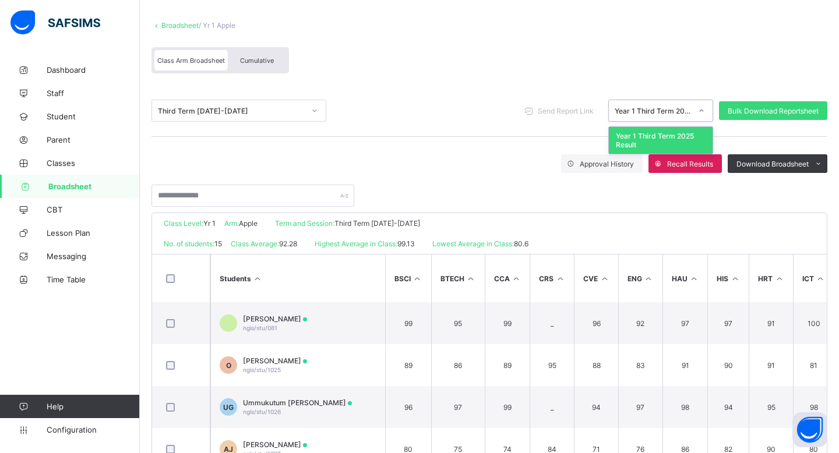
click at [658, 104] on div "Year 1 Third Term 2025 Result" at bounding box center [650, 111] width 82 height 16
click at [500, 164] on div "Approval History Recall Results Download Broadsheet PDF Excel sheet" at bounding box center [489, 163] width 676 height 19
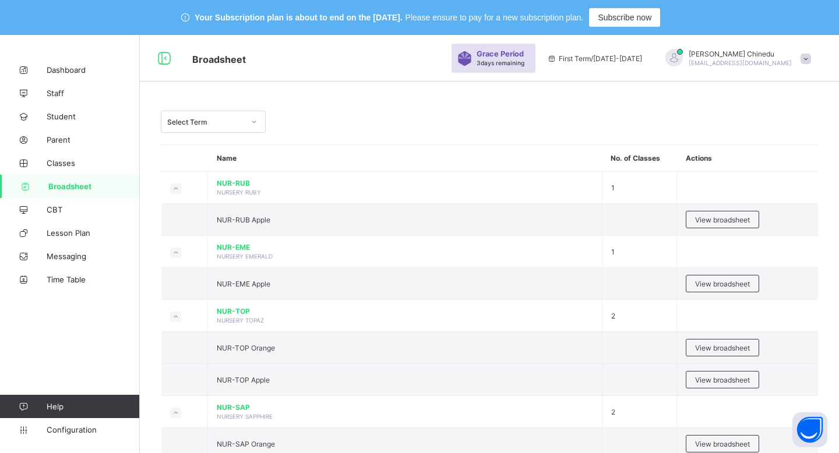
click at [248, 124] on div at bounding box center [254, 121] width 20 height 19
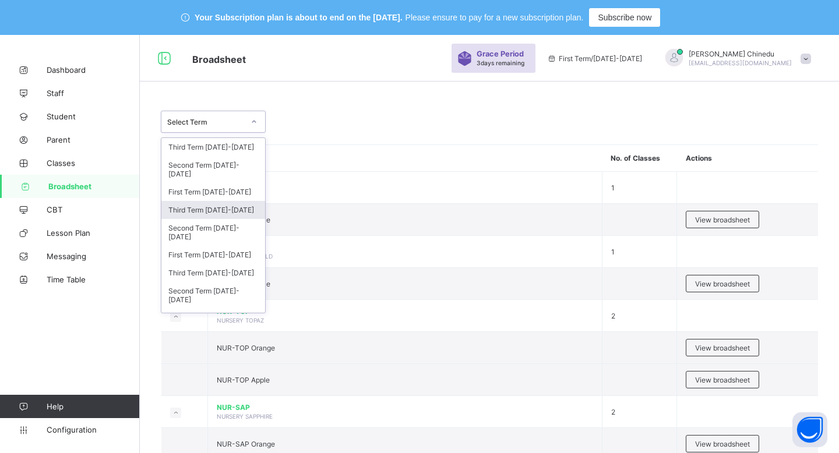
click at [234, 201] on div "Third Term [DATE]-[DATE]" at bounding box center [213, 210] width 104 height 18
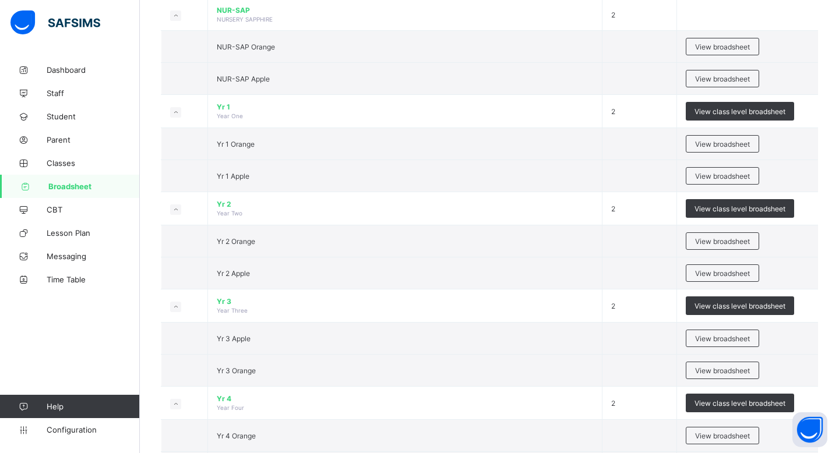
scroll to position [449, 0]
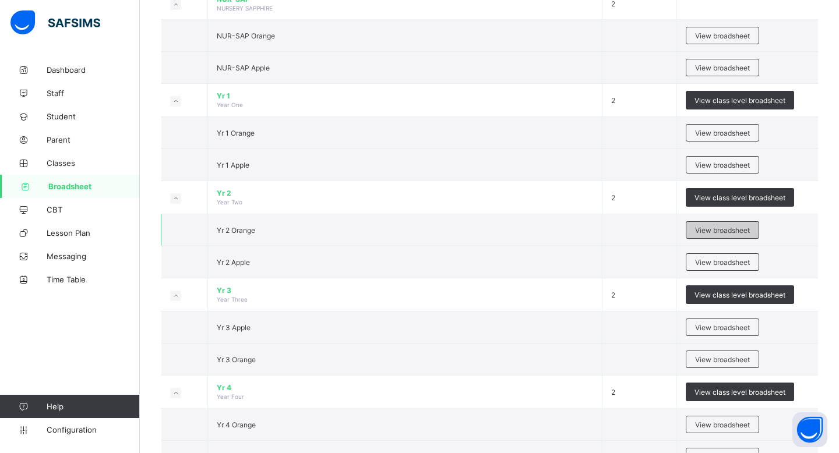
click at [714, 226] on span "View broadsheet" at bounding box center [722, 230] width 55 height 9
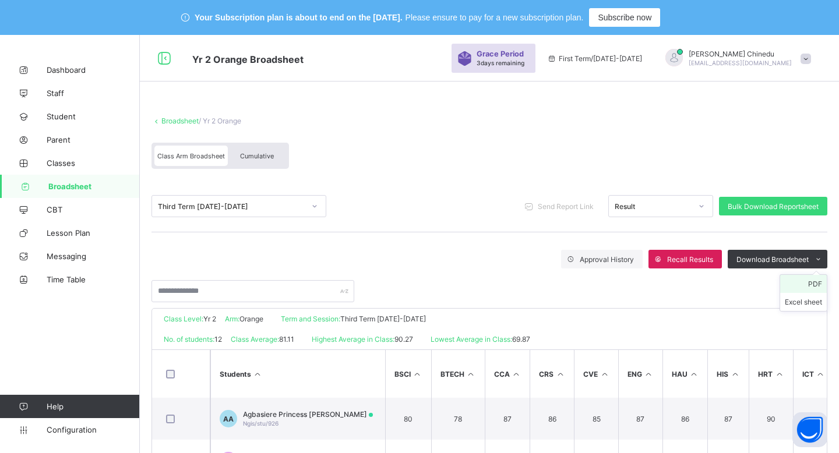
click at [789, 285] on li "PDF" at bounding box center [803, 284] width 47 height 18
click at [790, 299] on li "Excel sheet" at bounding box center [803, 302] width 47 height 18
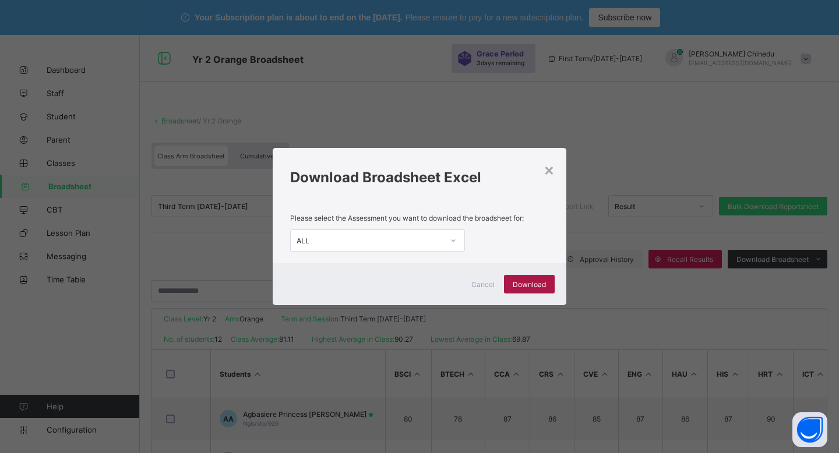
click at [529, 286] on span "Download" at bounding box center [529, 284] width 33 height 9
click at [548, 169] on div "×" at bounding box center [548, 170] width 11 height 20
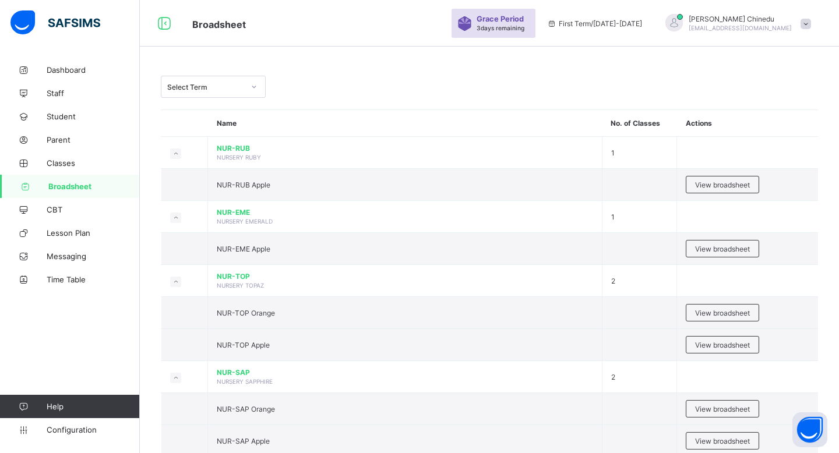
scroll to position [42, 0]
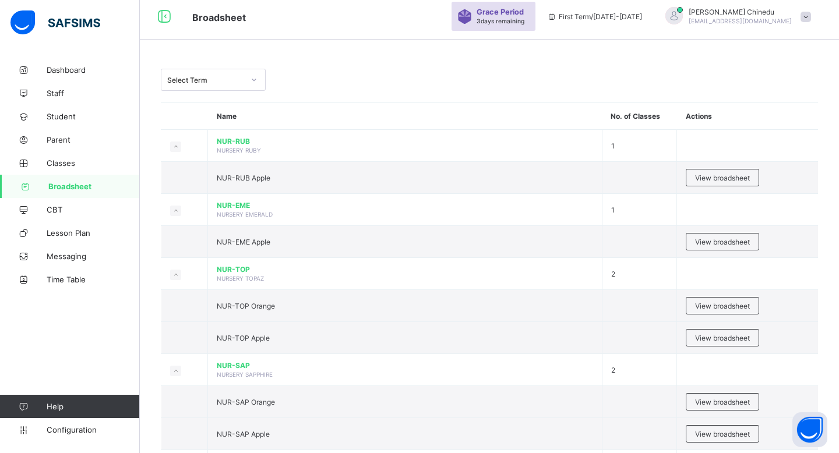
click at [240, 80] on div "Select Term" at bounding box center [205, 80] width 77 height 9
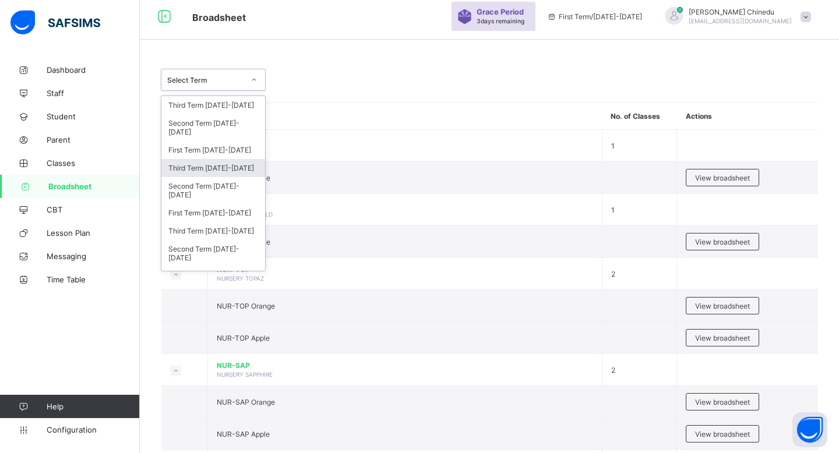
click at [223, 159] on div "Third Term [DATE]-[DATE]" at bounding box center [213, 168] width 104 height 18
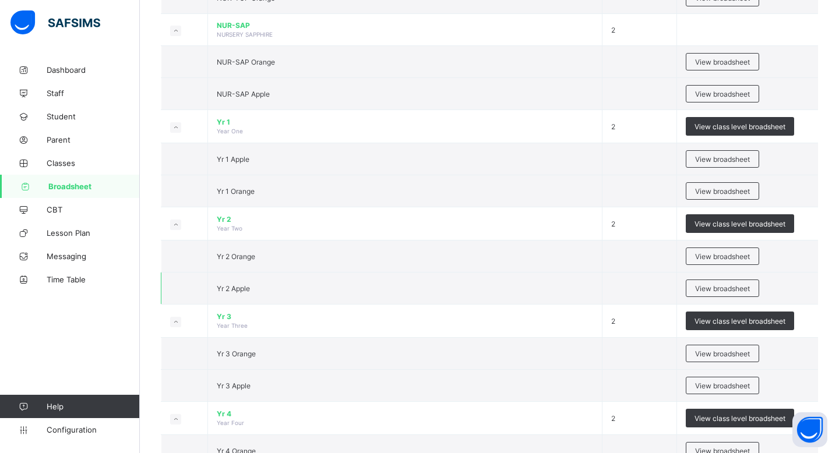
scroll to position [428, 0]
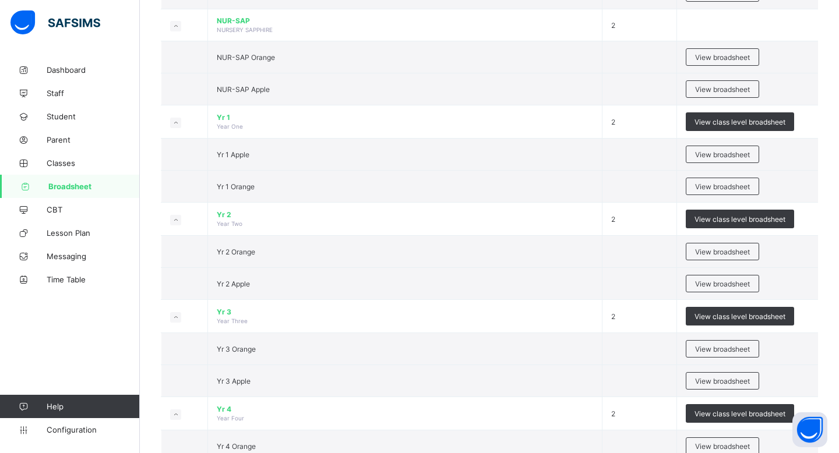
click at [838, 227] on div "Third Term [DATE]-[DATE] Third Term [DATE]-[DATE] Name No. of Classes Actions N…" at bounding box center [489, 451] width 699 height 1571
click at [714, 284] on span "View broadsheet" at bounding box center [722, 284] width 55 height 9
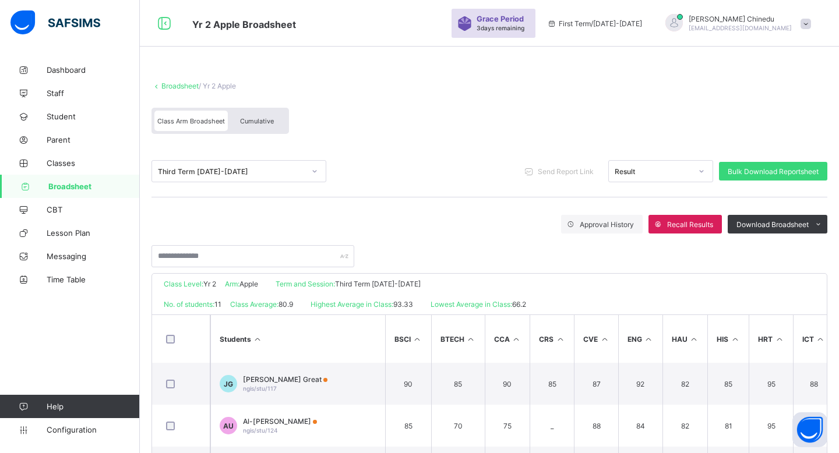
scroll to position [210, 0]
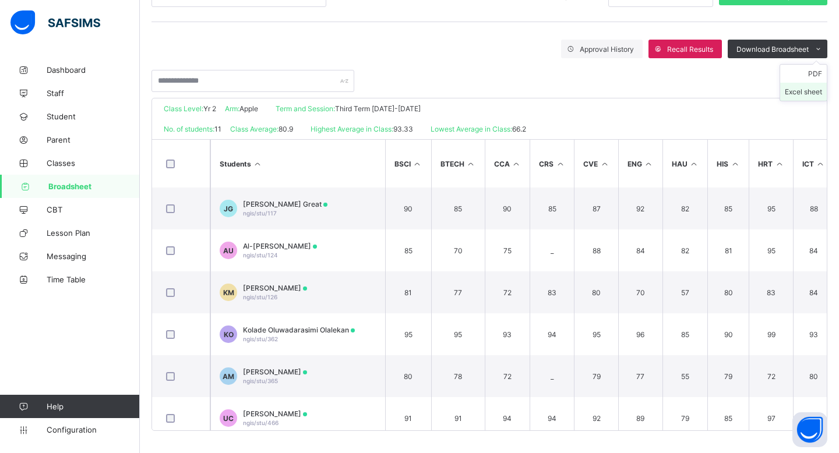
click at [790, 90] on li "Excel sheet" at bounding box center [803, 92] width 47 height 18
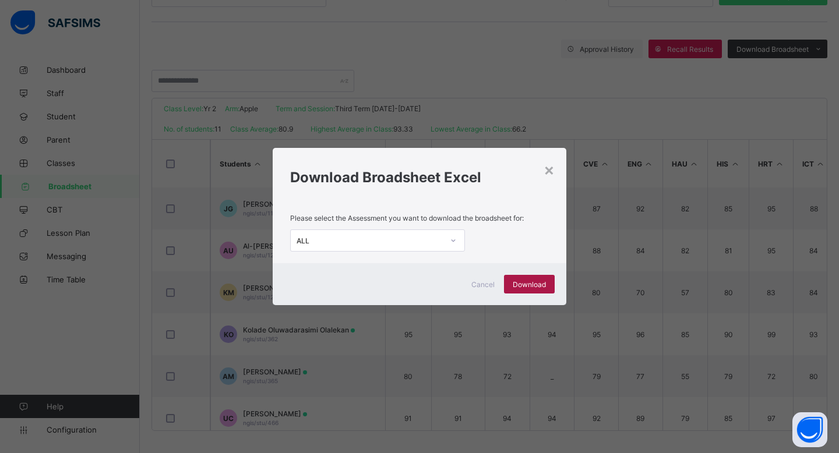
click at [528, 278] on div "Download" at bounding box center [529, 284] width 51 height 19
click at [546, 169] on div "×" at bounding box center [548, 170] width 11 height 20
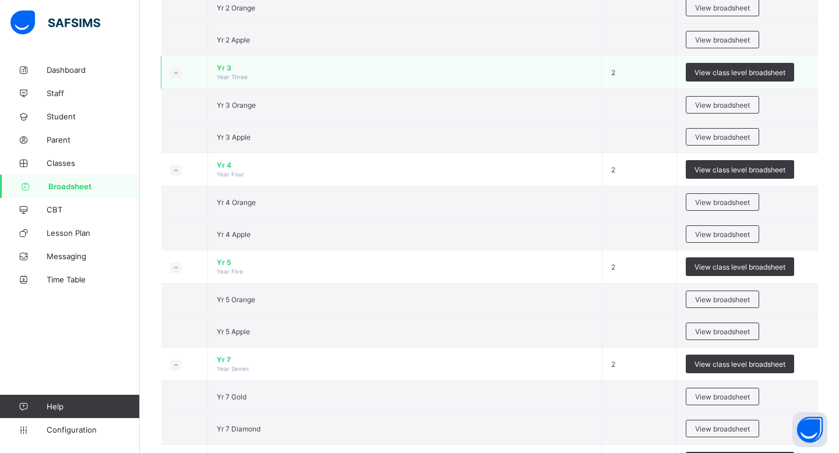
scroll to position [629, 0]
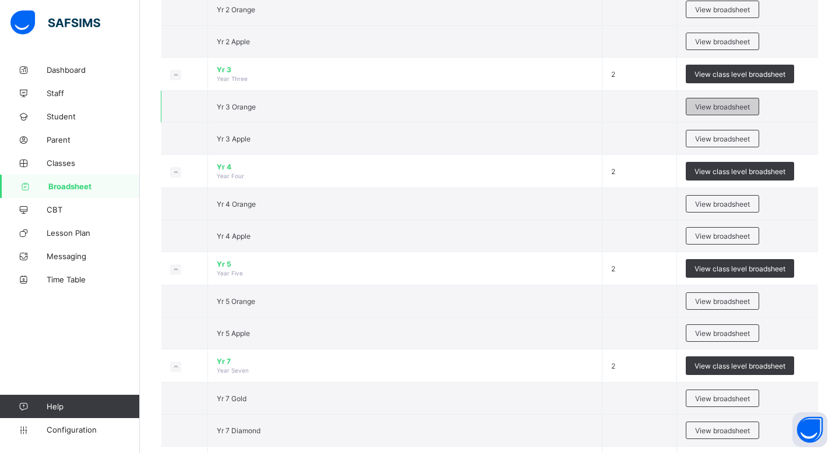
click at [695, 105] on span "View broadsheet" at bounding box center [722, 107] width 55 height 9
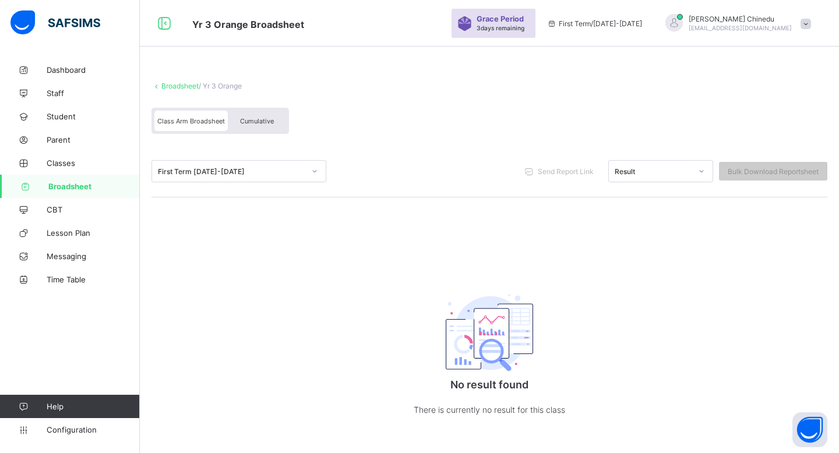
scroll to position [45, 0]
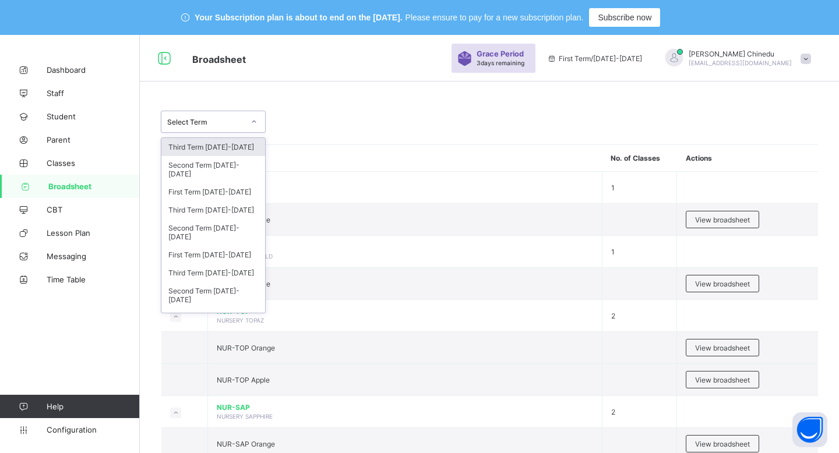
click at [244, 113] on div at bounding box center [254, 121] width 20 height 19
click at [225, 201] on div "Third Term [DATE]-[DATE]" at bounding box center [213, 210] width 104 height 18
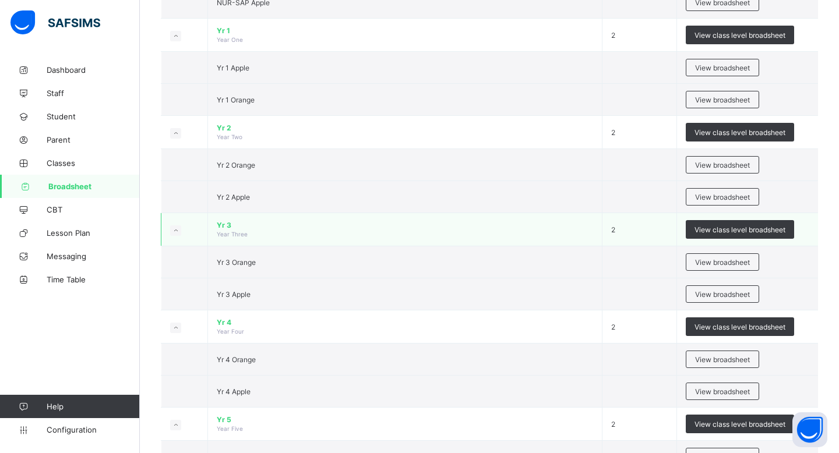
scroll to position [525, 0]
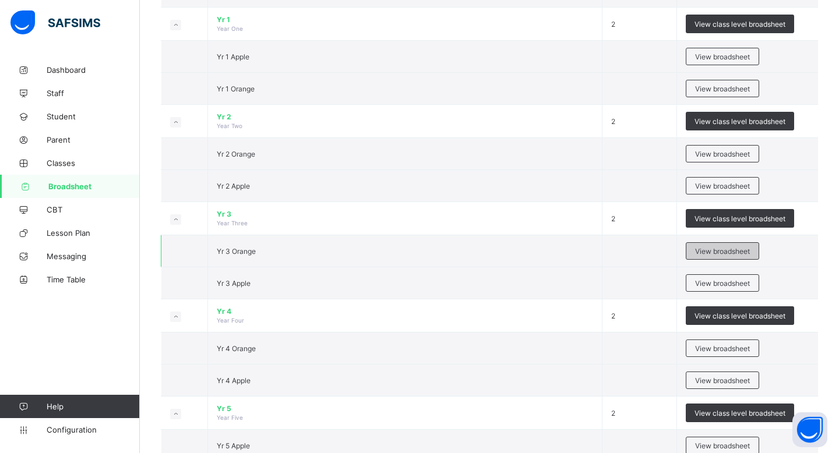
click at [708, 252] on span "View broadsheet" at bounding box center [722, 251] width 55 height 9
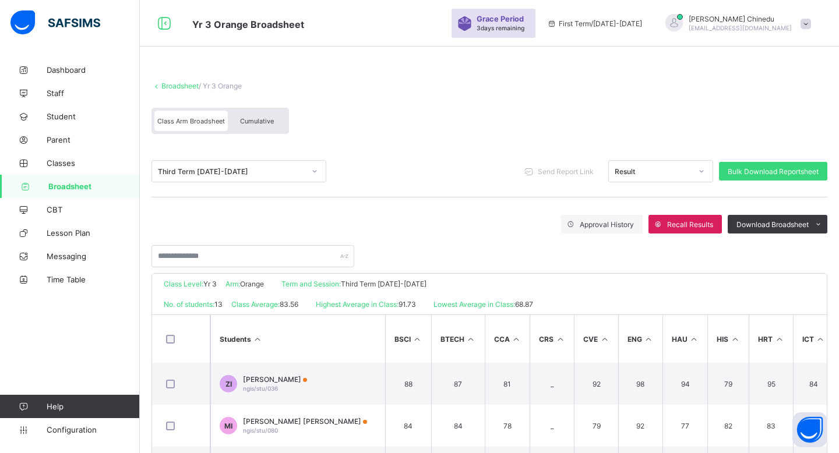
scroll to position [210, 0]
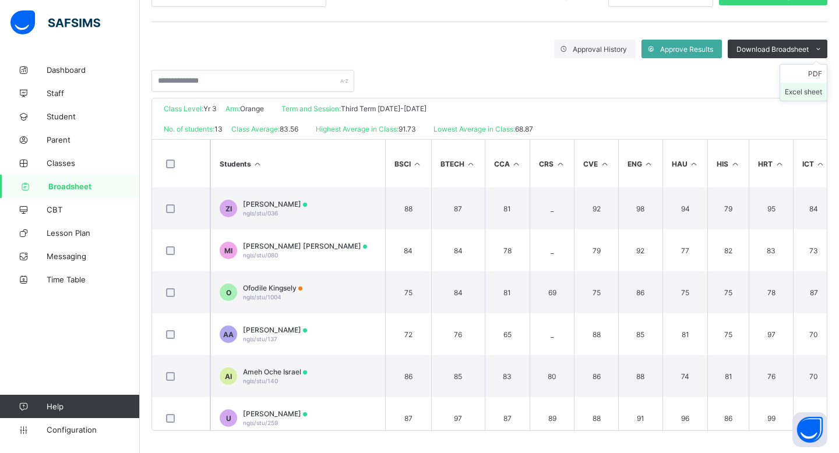
click at [797, 90] on li "Excel sheet" at bounding box center [803, 92] width 47 height 18
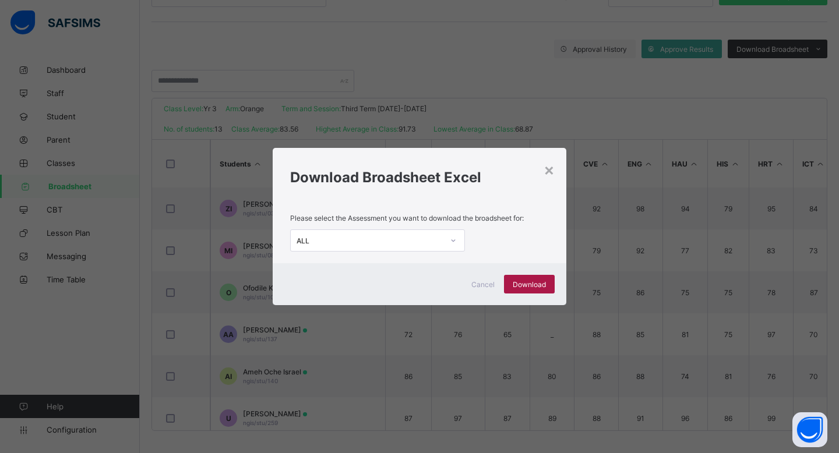
click at [533, 287] on span "Download" at bounding box center [529, 284] width 33 height 9
click at [459, 96] on div "× Download Broadsheet Excel Please select the Assessment you want to download t…" at bounding box center [419, 226] width 839 height 453
click at [503, 54] on div "× Download Broadsheet Excel Please select the Assessment you want to download t…" at bounding box center [419, 226] width 839 height 453
click at [547, 160] on div "×" at bounding box center [548, 170] width 11 height 20
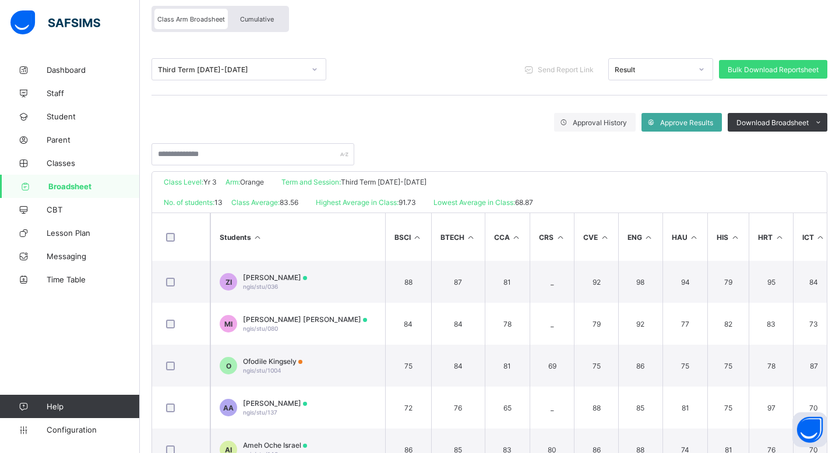
scroll to position [0, 0]
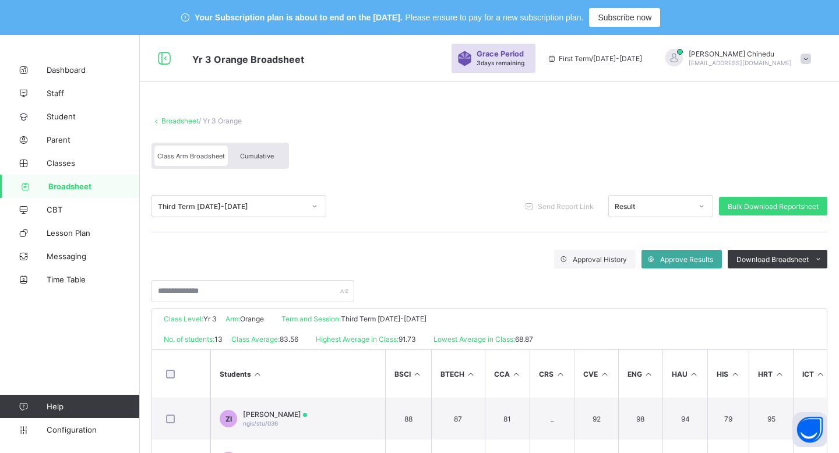
click at [198, 204] on div "Third Term [DATE]-[DATE]" at bounding box center [231, 206] width 147 height 9
click at [311, 161] on div "Class Arm Broadsheet Cumulative" at bounding box center [489, 159] width 676 height 44
click at [179, 117] on link "Broadsheet" at bounding box center [179, 120] width 37 height 9
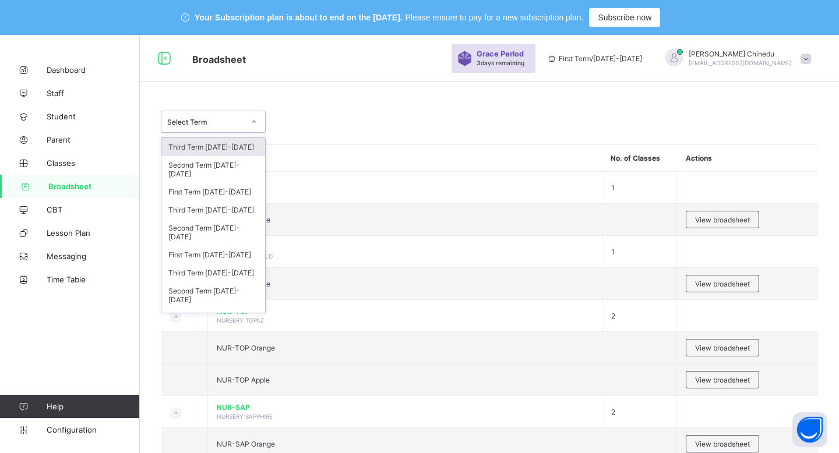
click at [242, 123] on div "Select Term" at bounding box center [205, 122] width 77 height 9
click at [220, 201] on div "Third Term [DATE]-[DATE]" at bounding box center [213, 210] width 104 height 18
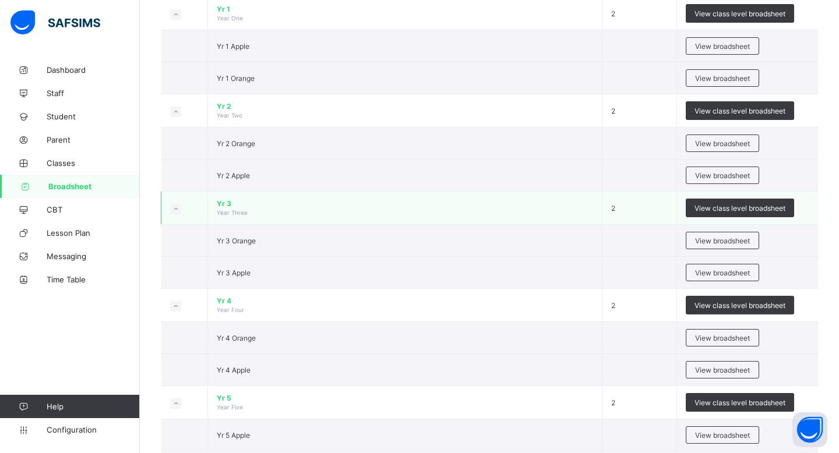
scroll to position [540, 0]
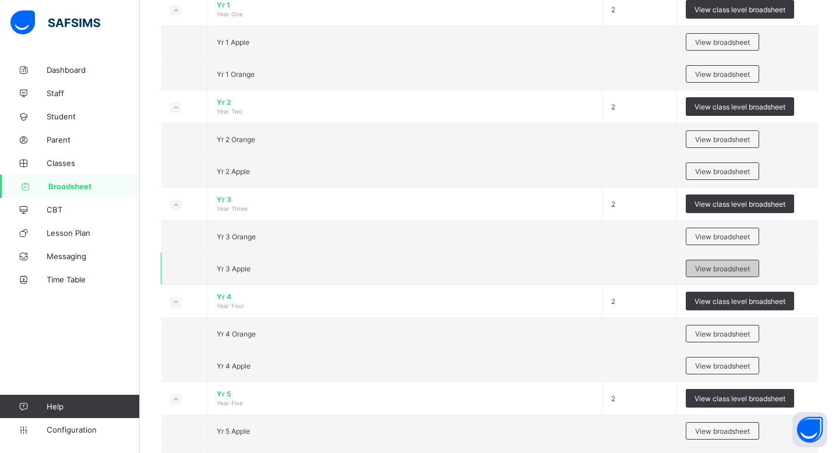
click at [741, 266] on span "View broadsheet" at bounding box center [722, 268] width 55 height 9
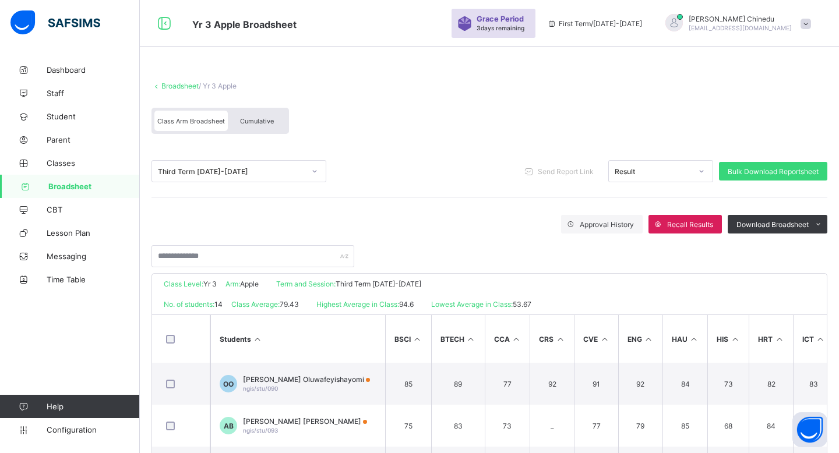
scroll to position [210, 0]
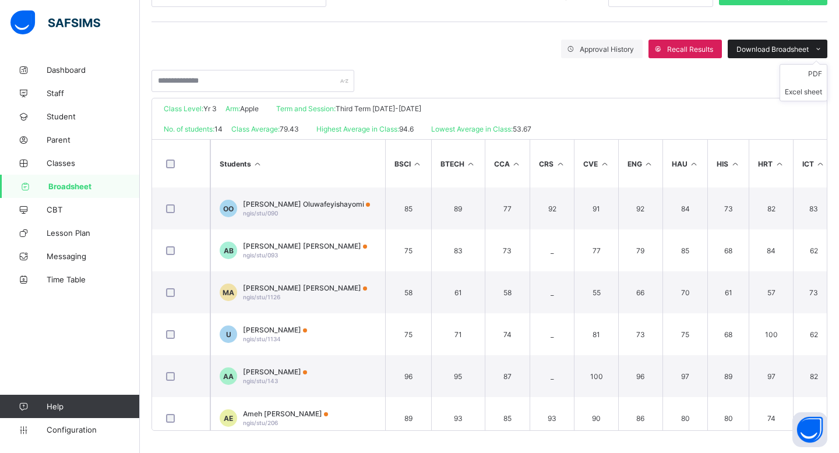
click at [762, 45] on span "Download Broadsheet" at bounding box center [772, 49] width 72 height 9
click at [790, 89] on li "Excel sheet" at bounding box center [803, 92] width 47 height 18
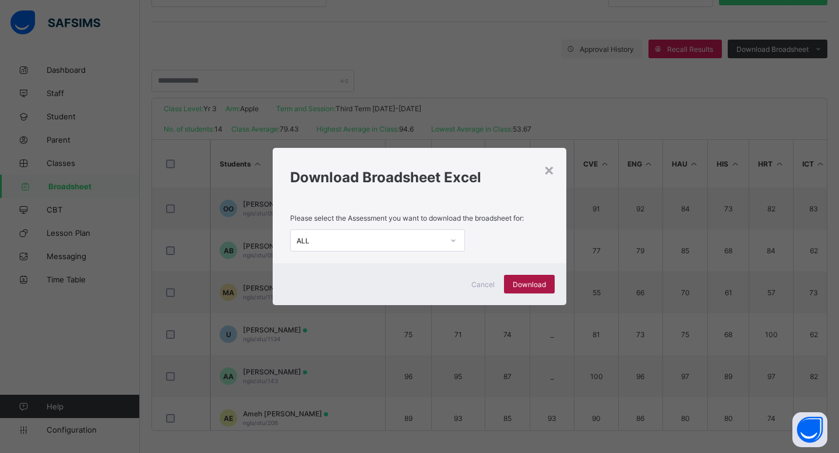
click at [544, 277] on div "Download" at bounding box center [529, 284] width 51 height 19
click at [502, 64] on div "× Download Broadsheet Excel Please select the Assessment you want to download t…" at bounding box center [419, 226] width 839 height 453
click at [486, 280] on span "Cancel" at bounding box center [482, 284] width 23 height 9
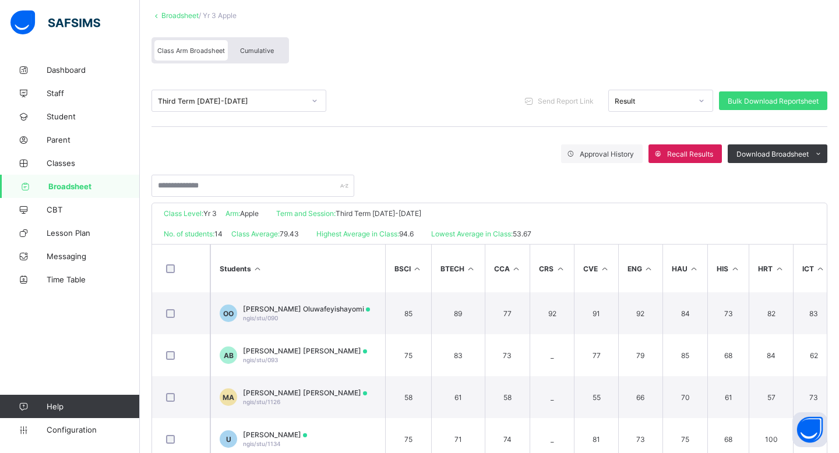
scroll to position [97, 0]
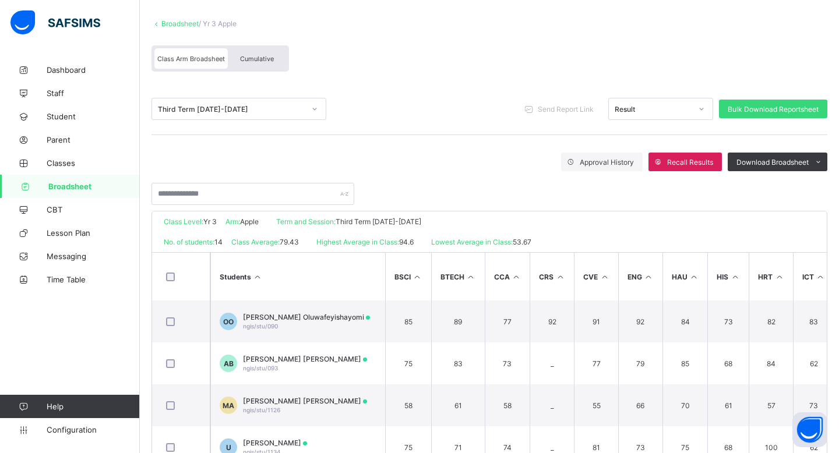
click at [178, 21] on link "Broadsheet" at bounding box center [179, 23] width 37 height 9
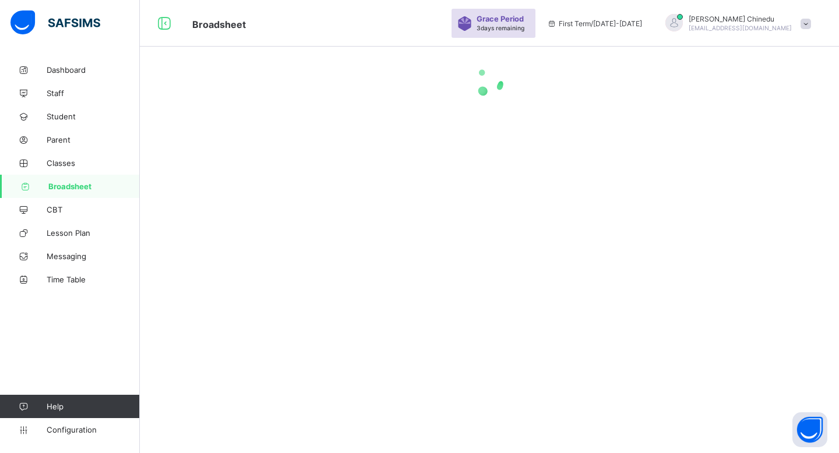
scroll to position [97, 0]
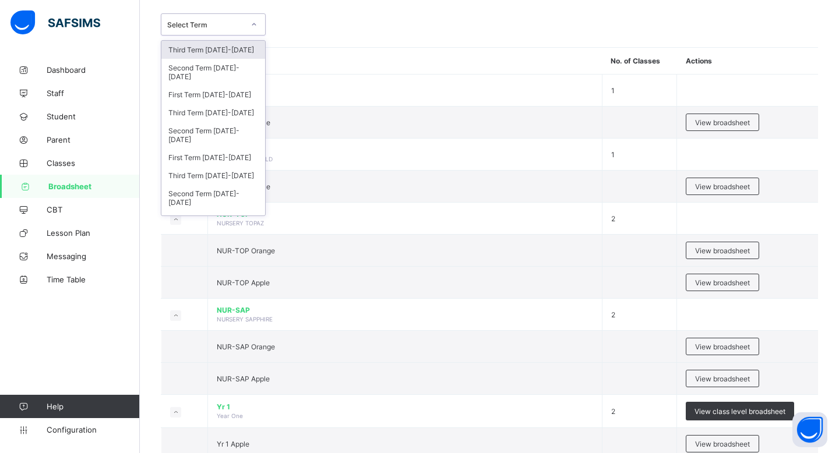
click at [255, 26] on icon at bounding box center [253, 25] width 7 height 12
click at [227, 104] on div "Third Term [DATE]-[DATE]" at bounding box center [213, 113] width 104 height 18
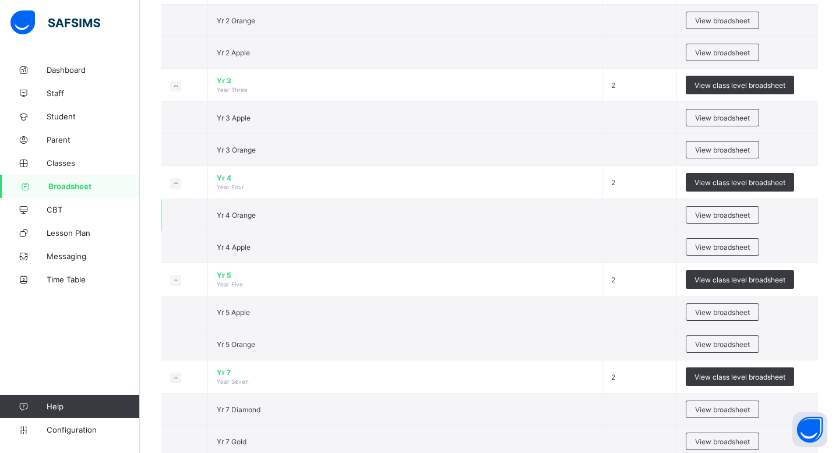
scroll to position [660, 0]
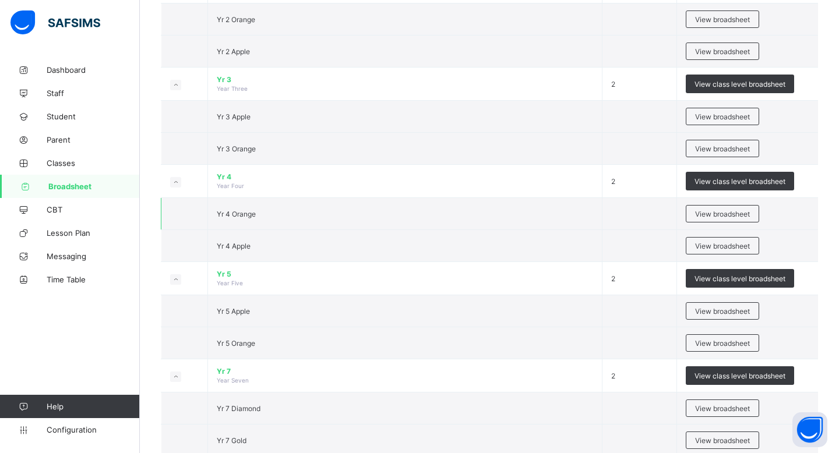
click at [414, 203] on td "Yr 4 Orange" at bounding box center [405, 214] width 394 height 32
click at [714, 215] on span "View broadsheet" at bounding box center [722, 214] width 55 height 9
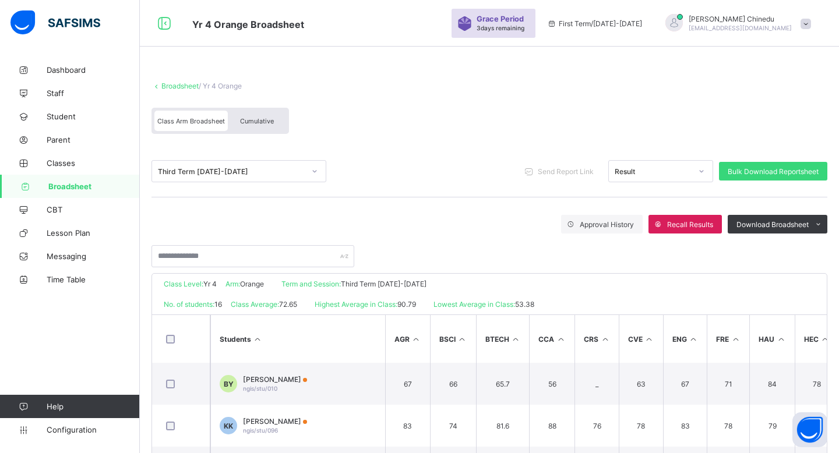
scroll to position [210, 0]
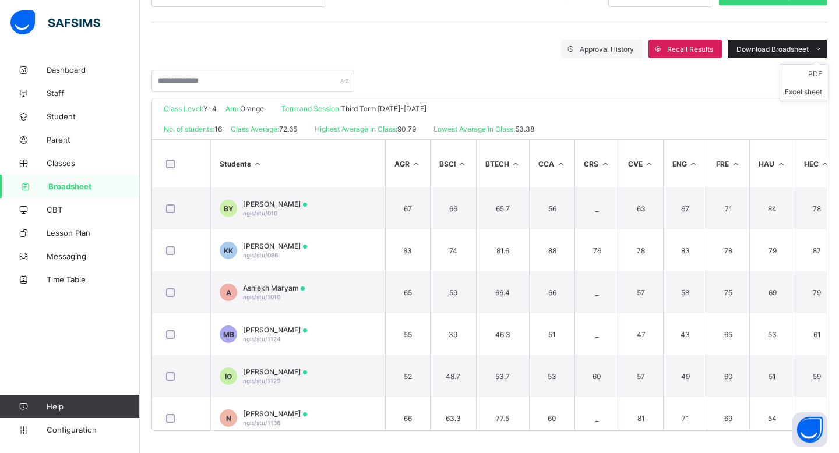
click at [786, 43] on div "Download Broadsheet" at bounding box center [777, 49] width 100 height 19
click at [795, 93] on li "Excel sheet" at bounding box center [803, 92] width 47 height 18
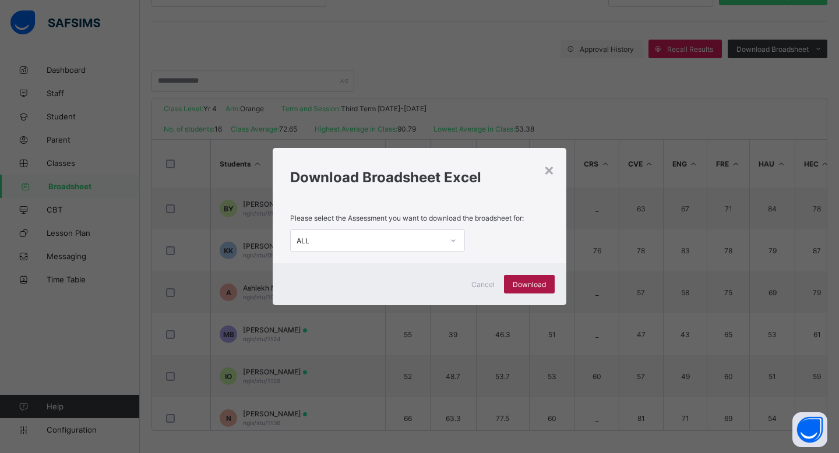
click at [529, 283] on span "Download" at bounding box center [529, 284] width 33 height 9
click at [492, 109] on div "× Download Broadsheet Excel Please select the Assessment you want to download t…" at bounding box center [419, 226] width 839 height 453
click at [500, 248] on div "ALL" at bounding box center [419, 240] width 259 height 22
click at [485, 285] on span "Cancel" at bounding box center [482, 284] width 23 height 9
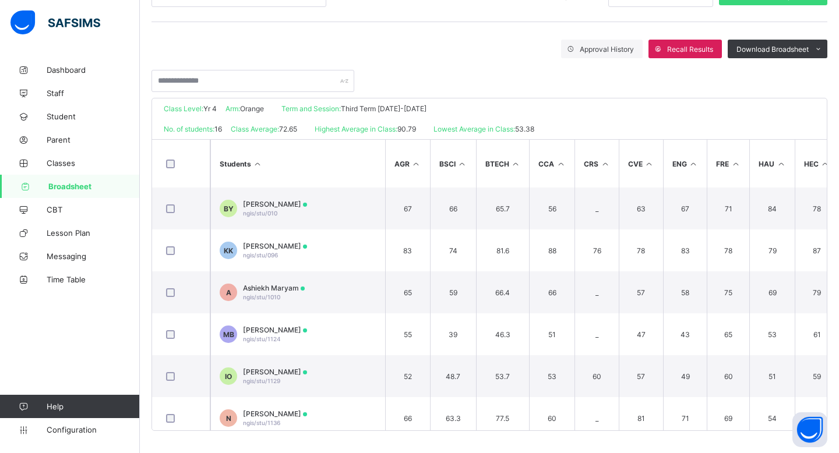
click at [482, 51] on div "Approval History Recall Results Download Broadsheet PDF Excel sheet" at bounding box center [489, 49] width 676 height 19
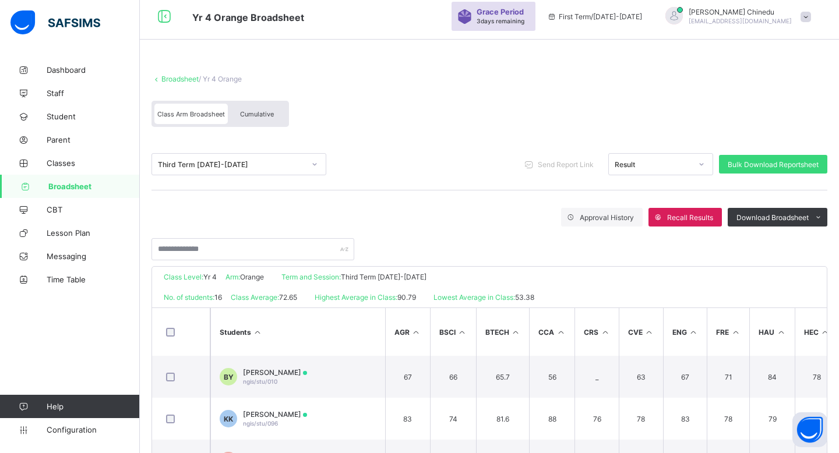
scroll to position [0, 0]
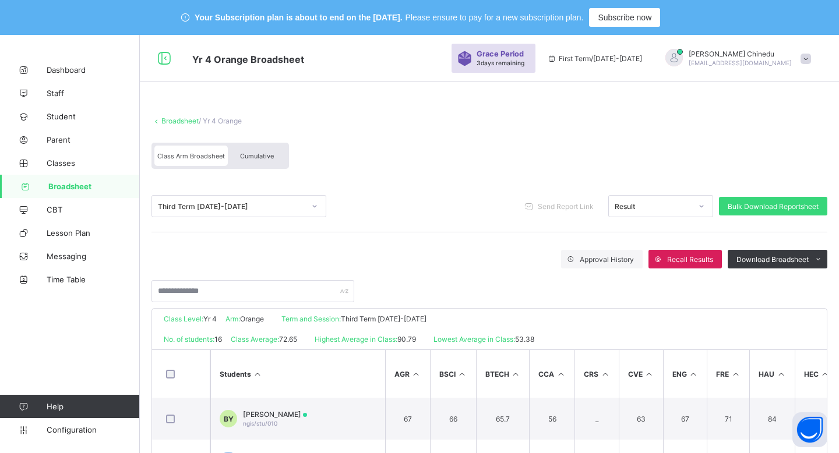
click at [179, 117] on link "Broadsheet" at bounding box center [179, 120] width 37 height 9
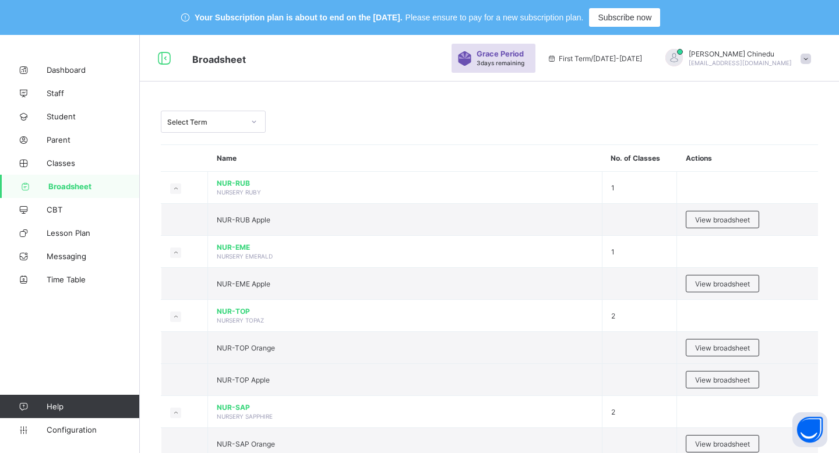
click at [462, 114] on div "Select Term" at bounding box center [489, 122] width 657 height 22
click at [201, 122] on div "Select Term" at bounding box center [205, 122] width 77 height 9
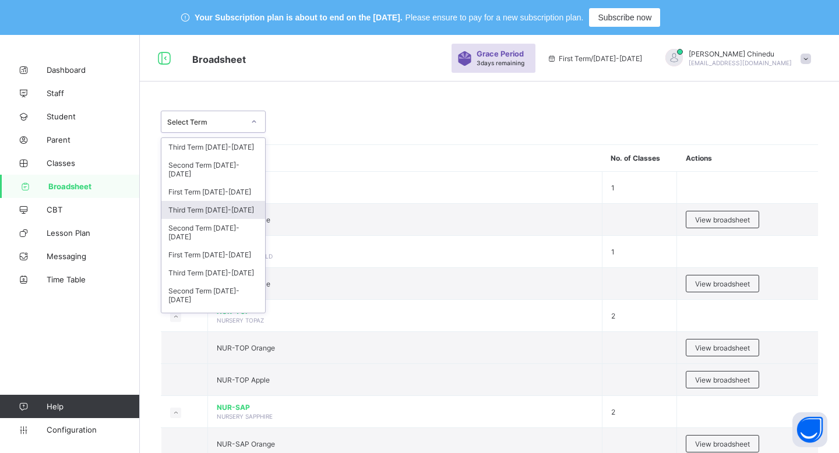
click at [216, 201] on div "Third Term [DATE]-[DATE]" at bounding box center [213, 210] width 104 height 18
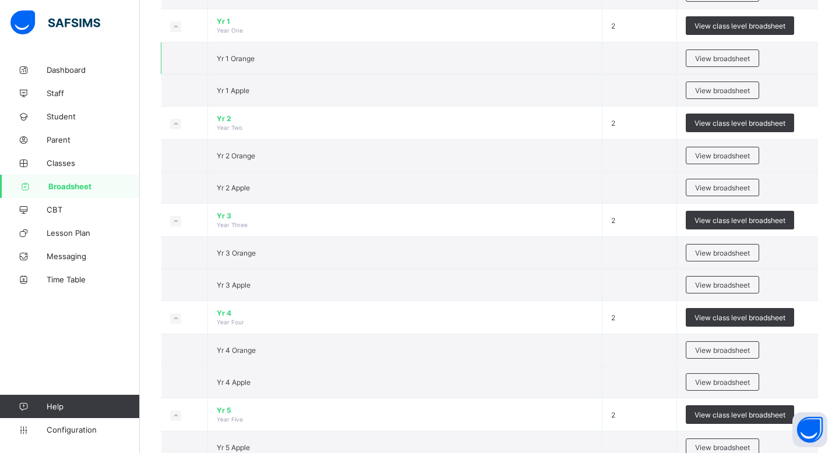
scroll to position [520, 0]
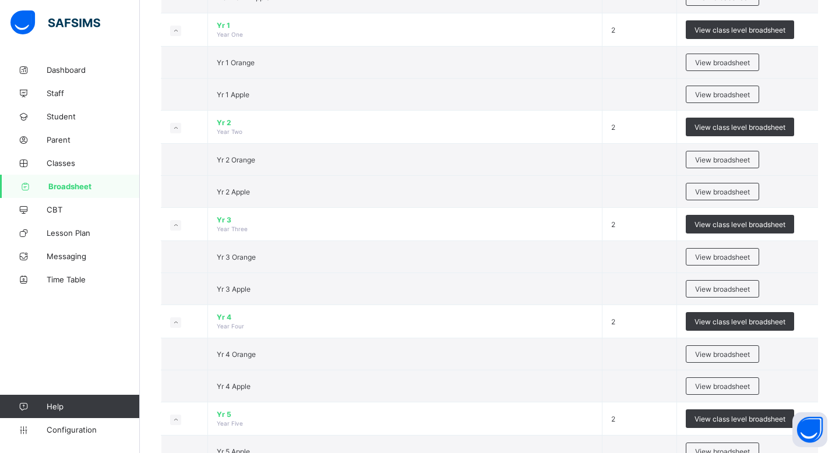
click at [838, 356] on div "Third Term [DATE]-[DATE] Third Term [DATE]-[DATE] Name No. of Classes Actions N…" at bounding box center [489, 359] width 699 height 1571
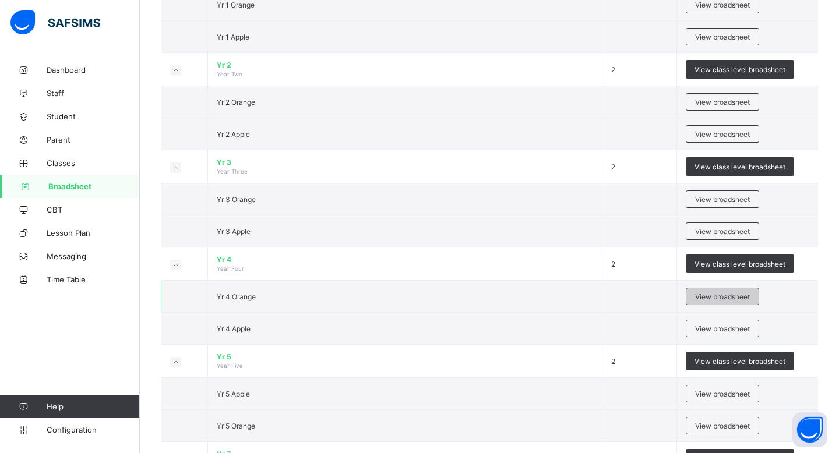
scroll to position [581, 0]
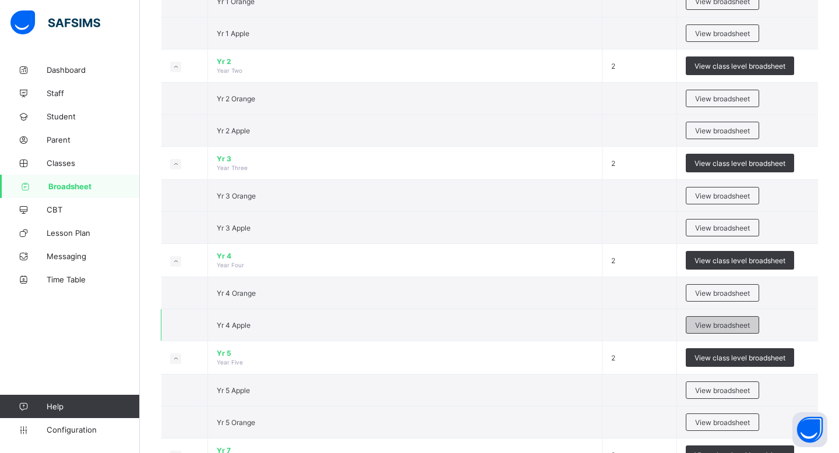
click at [721, 323] on span "View broadsheet" at bounding box center [722, 325] width 55 height 9
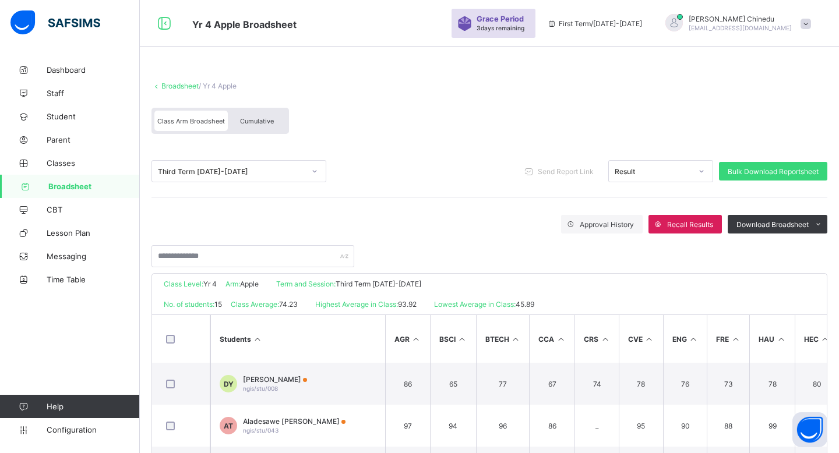
scroll to position [210, 0]
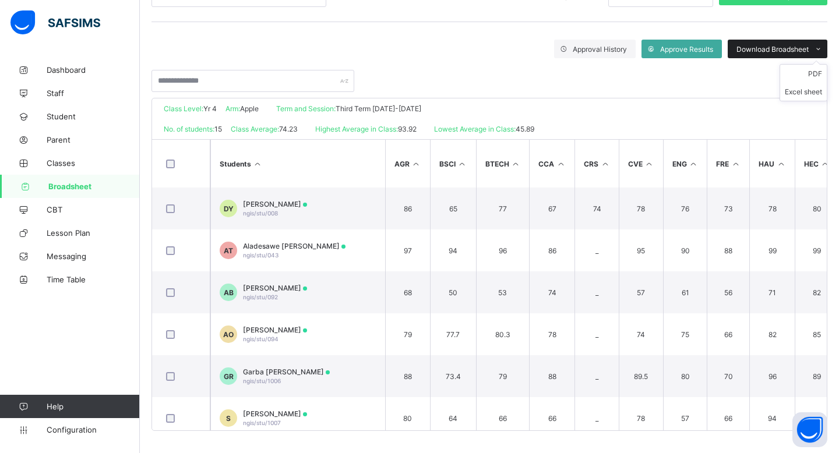
click at [769, 51] on span "Download Broadsheet" at bounding box center [772, 49] width 72 height 9
click at [776, 53] on div "Download Broadsheet" at bounding box center [777, 49] width 100 height 19
click at [798, 93] on li "Excel sheet" at bounding box center [803, 92] width 47 height 18
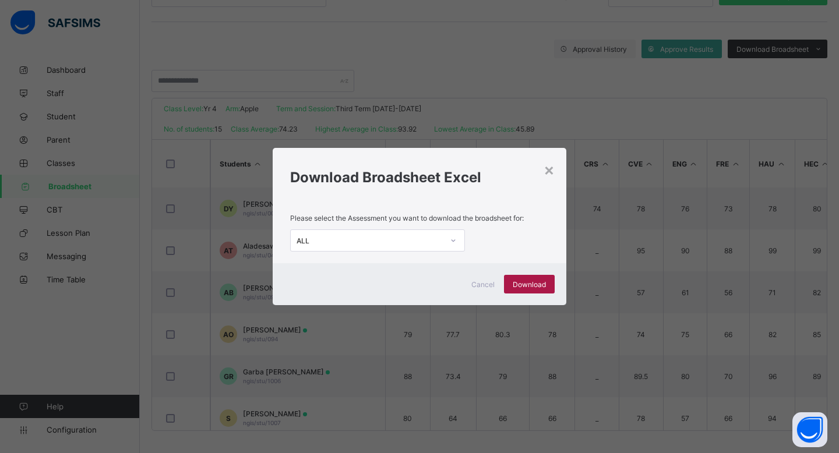
click at [535, 285] on span "Download" at bounding box center [529, 284] width 33 height 9
click at [519, 286] on span "Download" at bounding box center [529, 284] width 33 height 9
click at [466, 50] on div "× Download Broadsheet Excel Please select the Assessment you want to download t…" at bounding box center [419, 226] width 839 height 453
click at [546, 179] on div "×" at bounding box center [548, 170] width 11 height 20
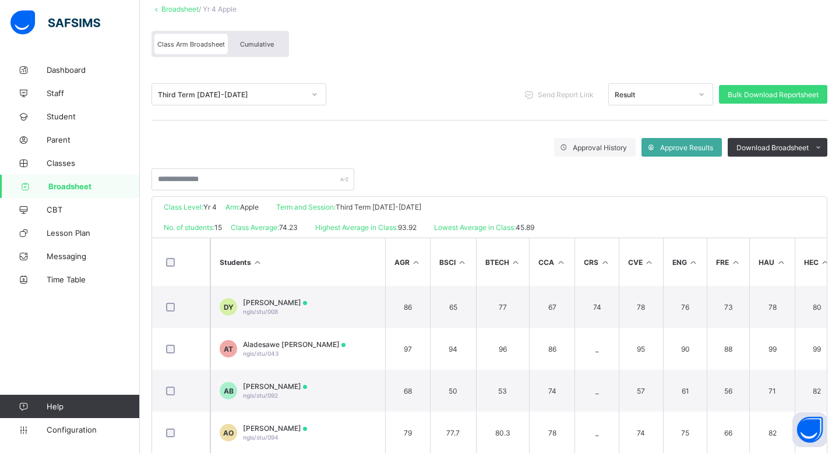
scroll to position [0, 0]
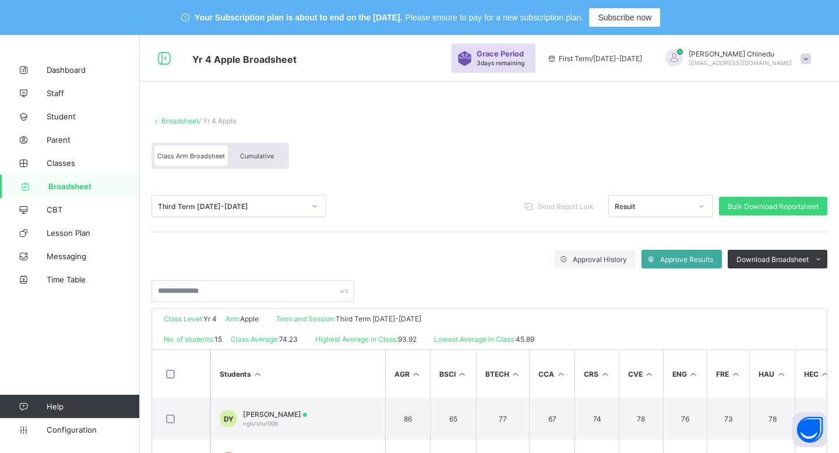
click at [167, 122] on link "Broadsheet" at bounding box center [179, 120] width 37 height 9
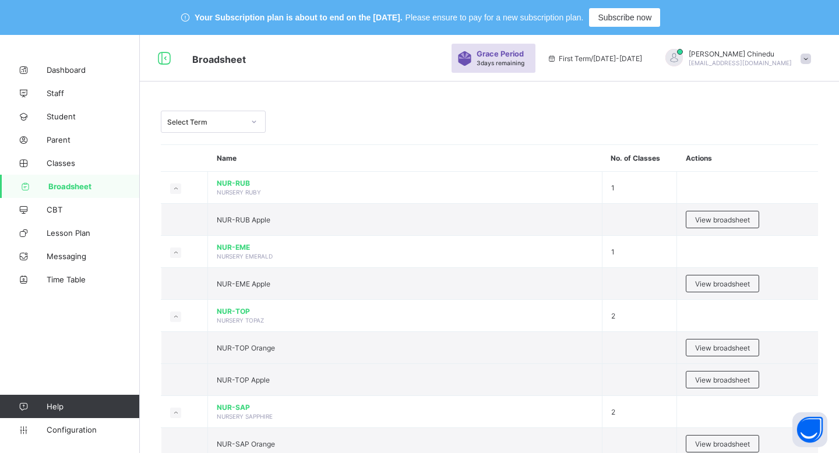
click at [209, 115] on div "Select Term" at bounding box center [202, 122] width 82 height 16
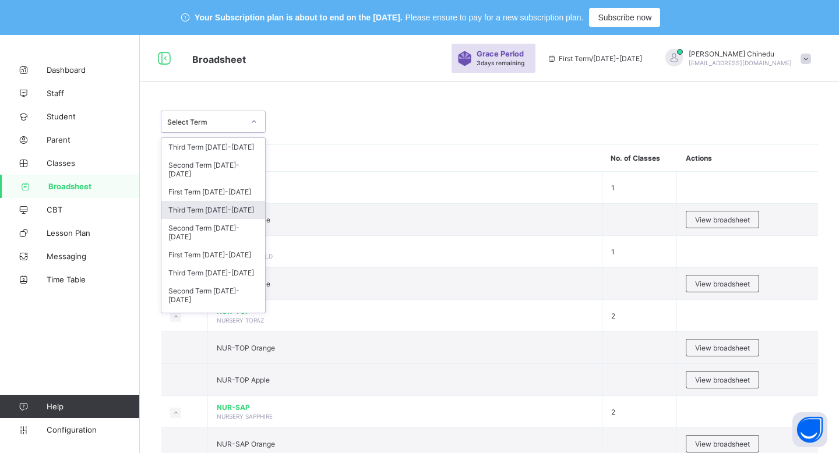
click at [216, 201] on div "Third Term [DATE]-[DATE]" at bounding box center [213, 210] width 104 height 18
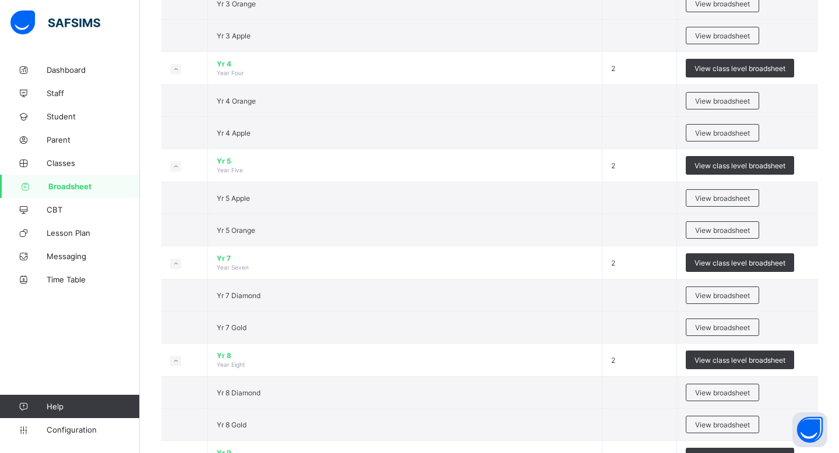
scroll to position [751, 0]
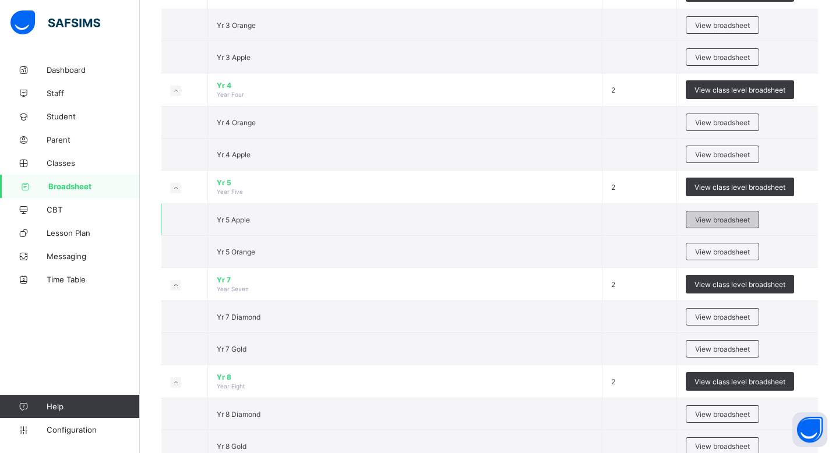
click at [709, 220] on span "View broadsheet" at bounding box center [722, 220] width 55 height 9
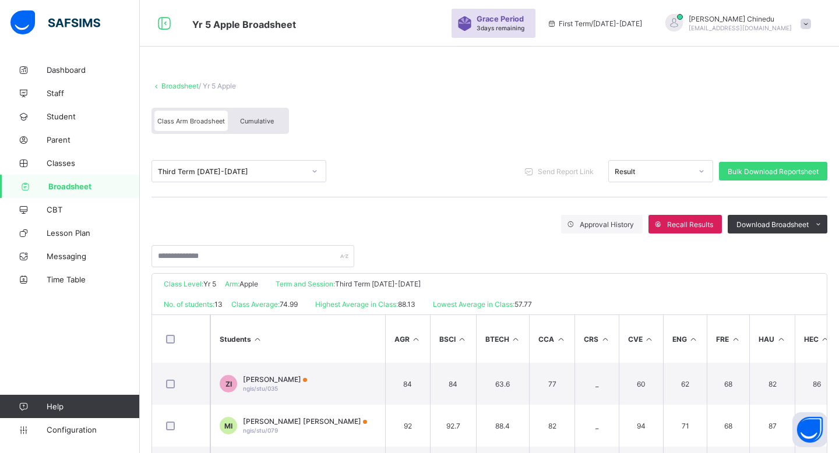
scroll to position [210, 0]
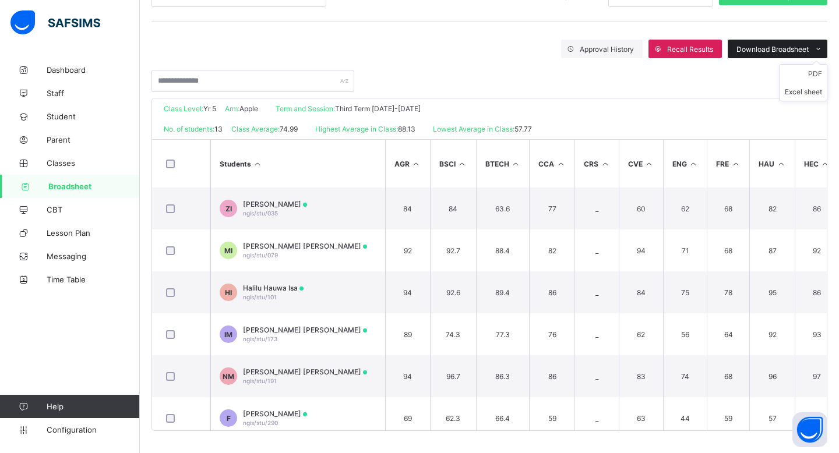
click at [778, 43] on div "Download Broadsheet" at bounding box center [777, 49] width 100 height 19
click at [811, 92] on li "Excel sheet" at bounding box center [803, 92] width 47 height 18
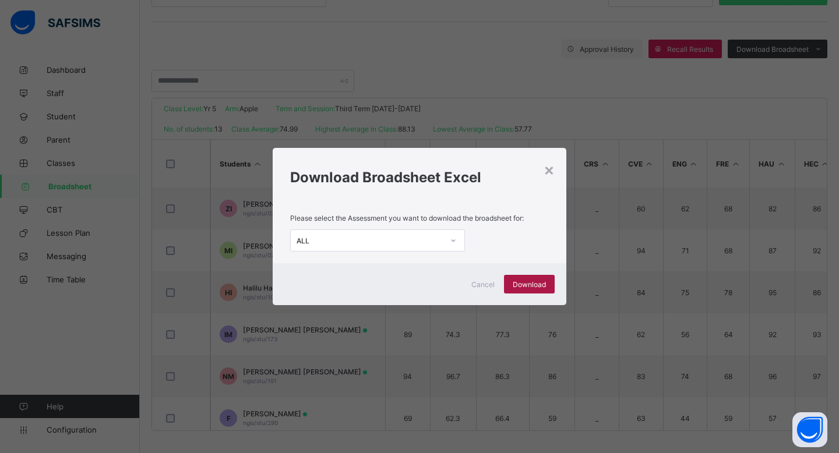
click at [532, 285] on span "Download" at bounding box center [529, 284] width 33 height 9
click at [549, 172] on div "×" at bounding box center [548, 170] width 11 height 20
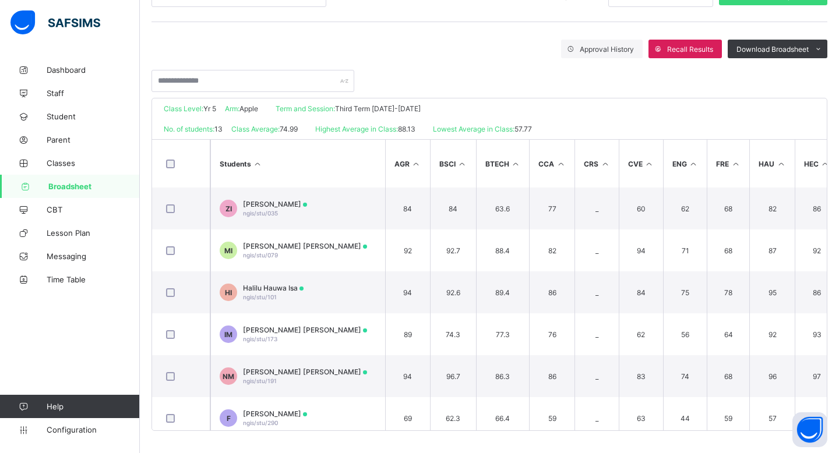
click at [457, 48] on div "Approval History Recall Results Download Broadsheet PDF Excel sheet" at bounding box center [489, 49] width 676 height 19
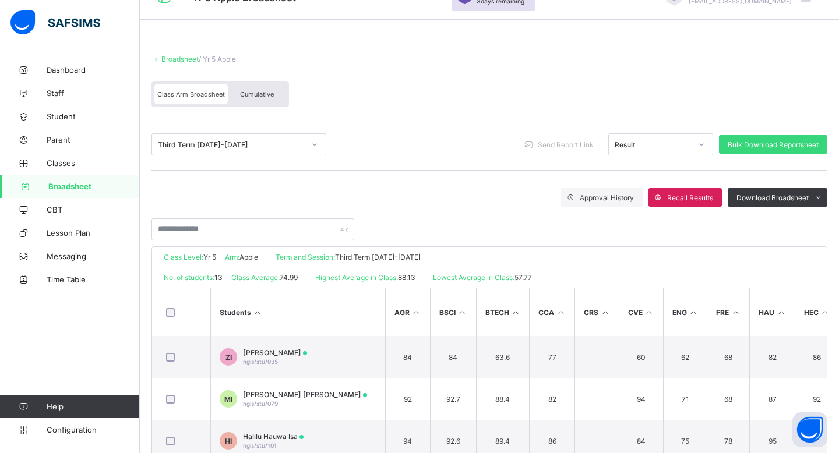
scroll to position [17, 0]
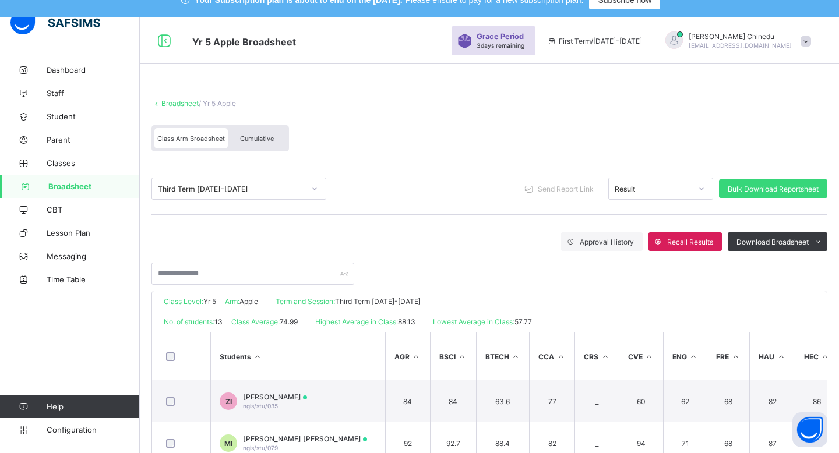
click at [183, 108] on div "Broadsheet / Yr 5 Apple Class Arm Broadsheet Cumulative" at bounding box center [489, 125] width 676 height 76
click at [183, 104] on link "Broadsheet" at bounding box center [179, 103] width 37 height 9
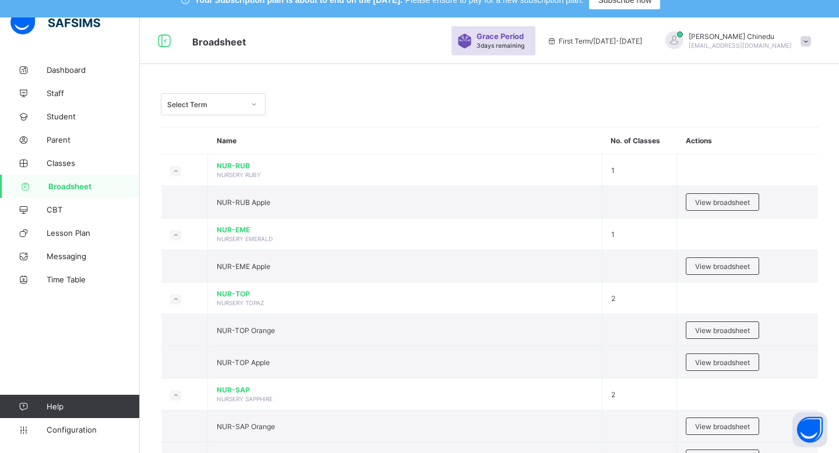
click at [227, 100] on div "Select Term" at bounding box center [202, 104] width 82 height 16
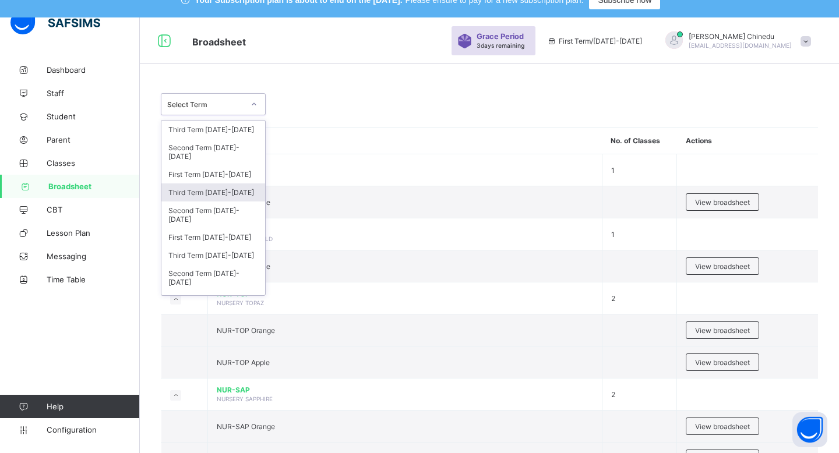
click at [221, 185] on div "Third Term [DATE]-[DATE]" at bounding box center [213, 192] width 104 height 18
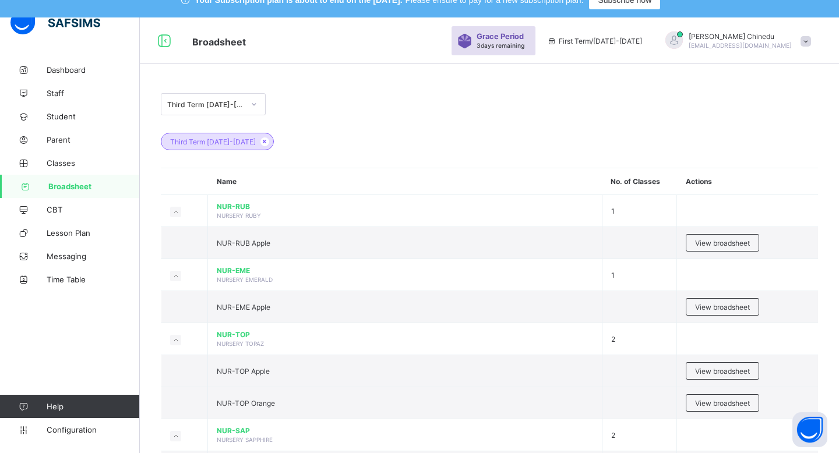
click at [383, 139] on div "Third Term [DATE]-[DATE]" at bounding box center [489, 135] width 657 height 41
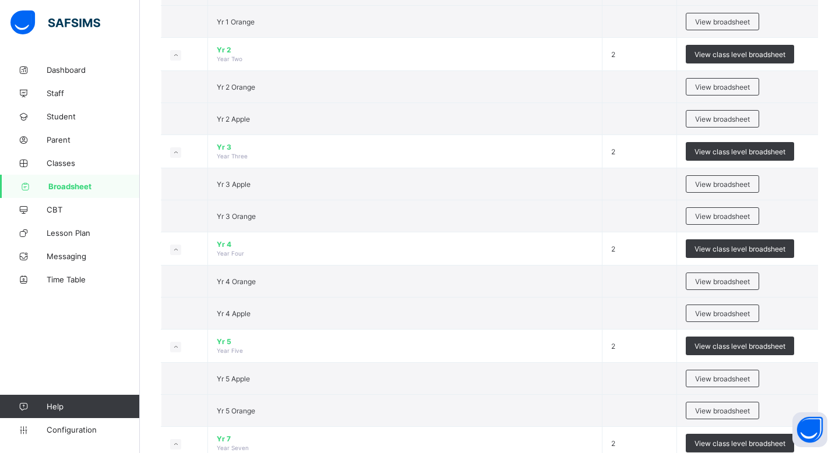
scroll to position [595, 0]
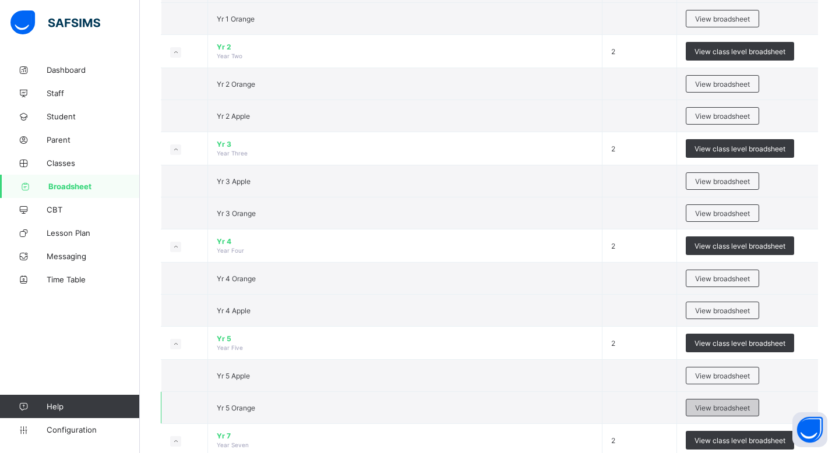
click at [736, 404] on span "View broadsheet" at bounding box center [722, 408] width 55 height 9
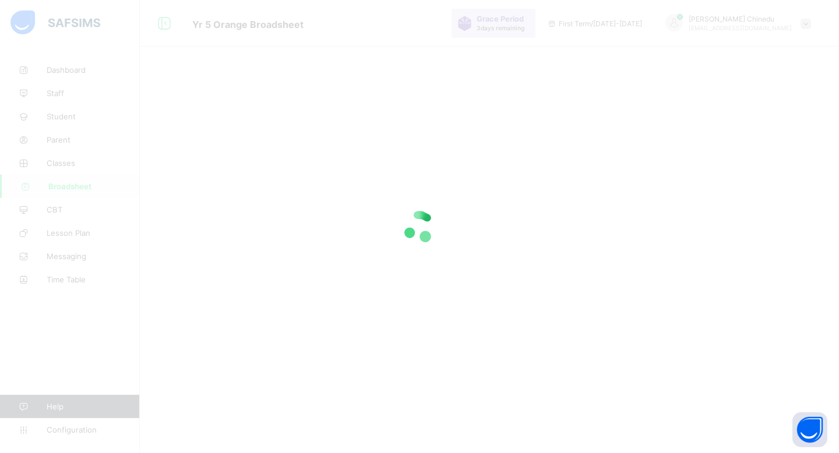
click at [484, 247] on div at bounding box center [419, 226] width 839 height 453
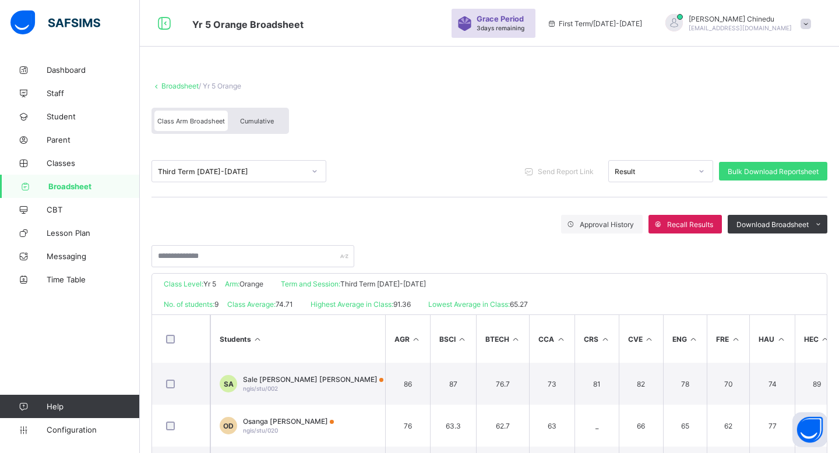
scroll to position [210, 0]
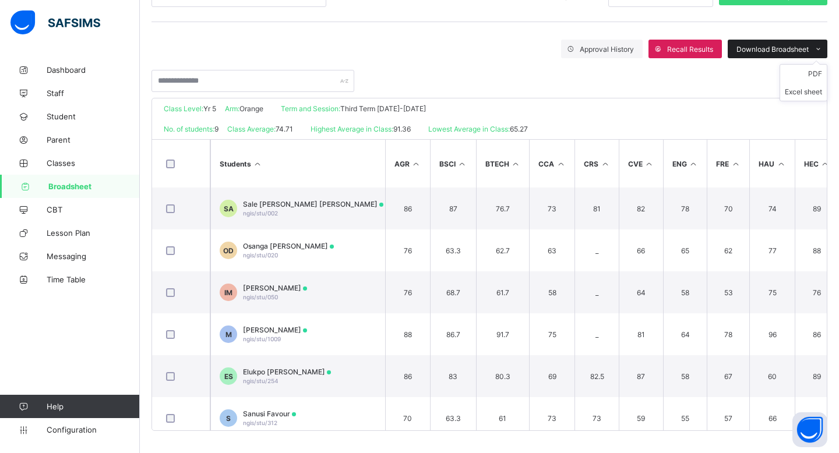
click at [742, 45] on span "Download Broadsheet" at bounding box center [772, 49] width 72 height 9
click at [801, 92] on li "Excel sheet" at bounding box center [803, 92] width 47 height 18
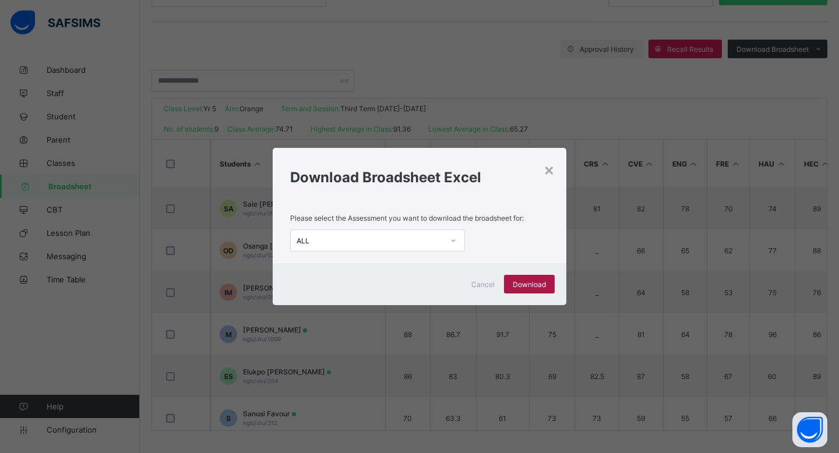
click at [551, 287] on div "Download" at bounding box center [529, 284] width 51 height 19
